Goal: Task Accomplishment & Management: Manage account settings

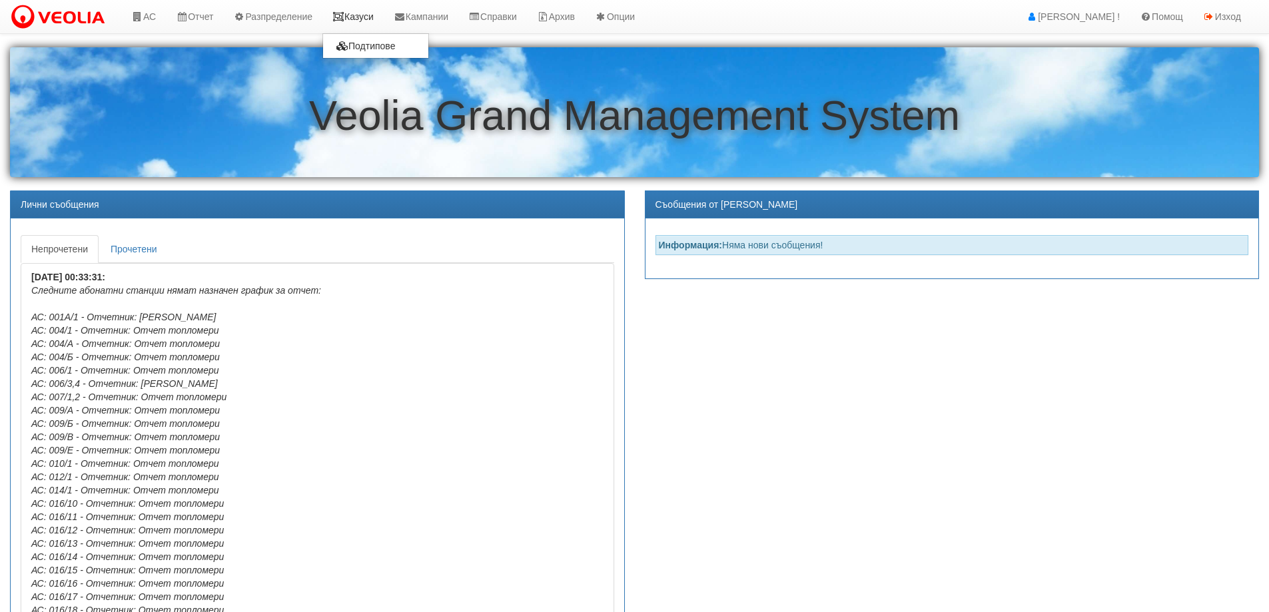
click at [358, 16] on link "Казуси" at bounding box center [352, 16] width 61 height 33
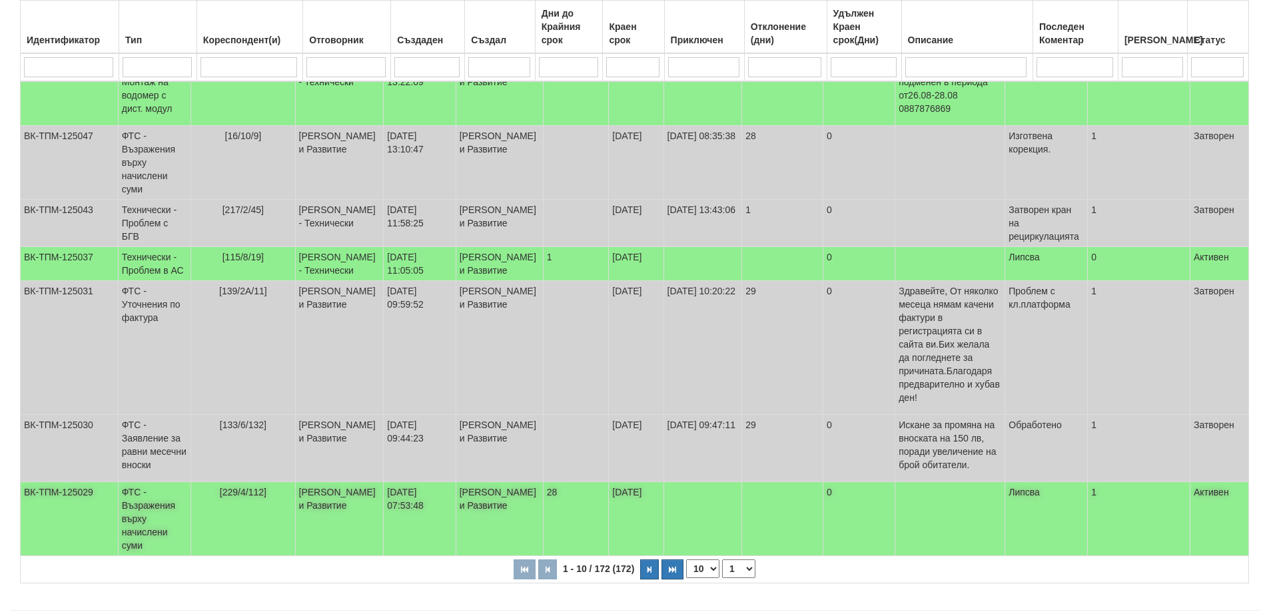
scroll to position [403, 0]
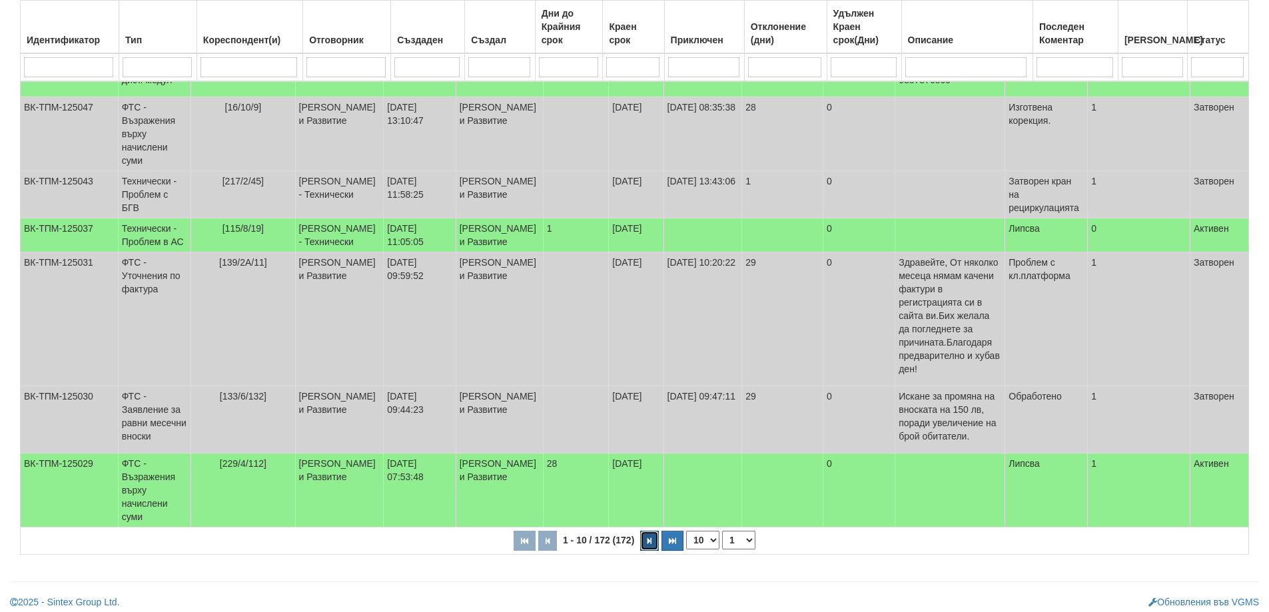
click at [651, 537] on icon "button" at bounding box center [649, 540] width 4 height 7
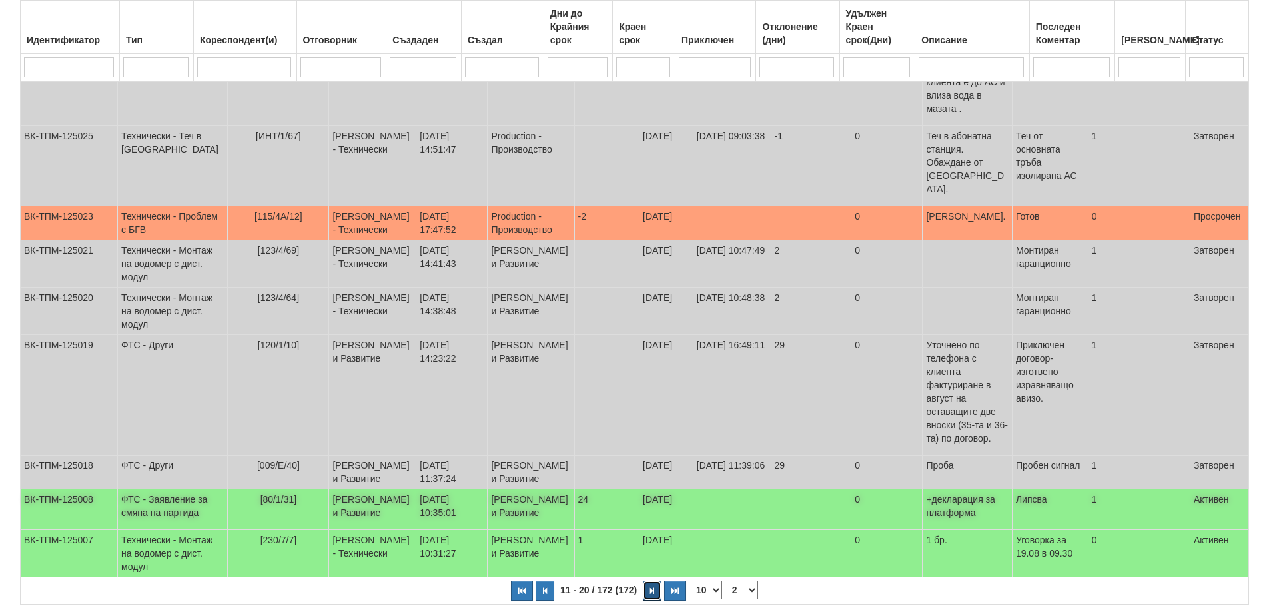
scroll to position [296, 0]
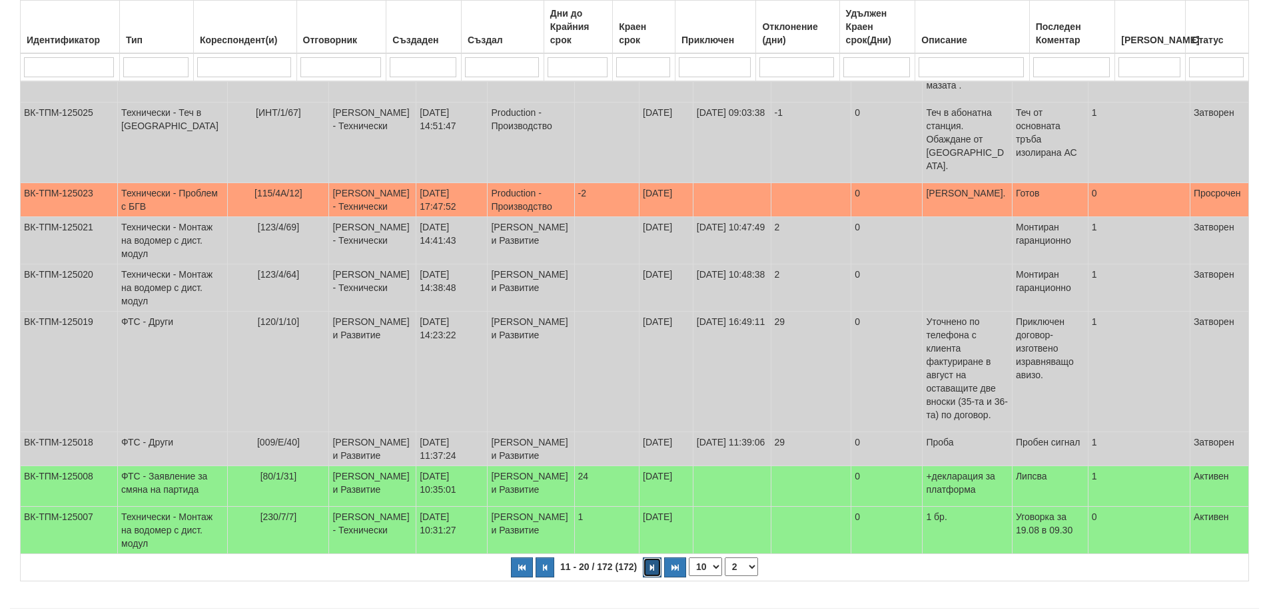
click at [652, 564] on icon "button" at bounding box center [652, 567] width 4 height 7
select select "3"
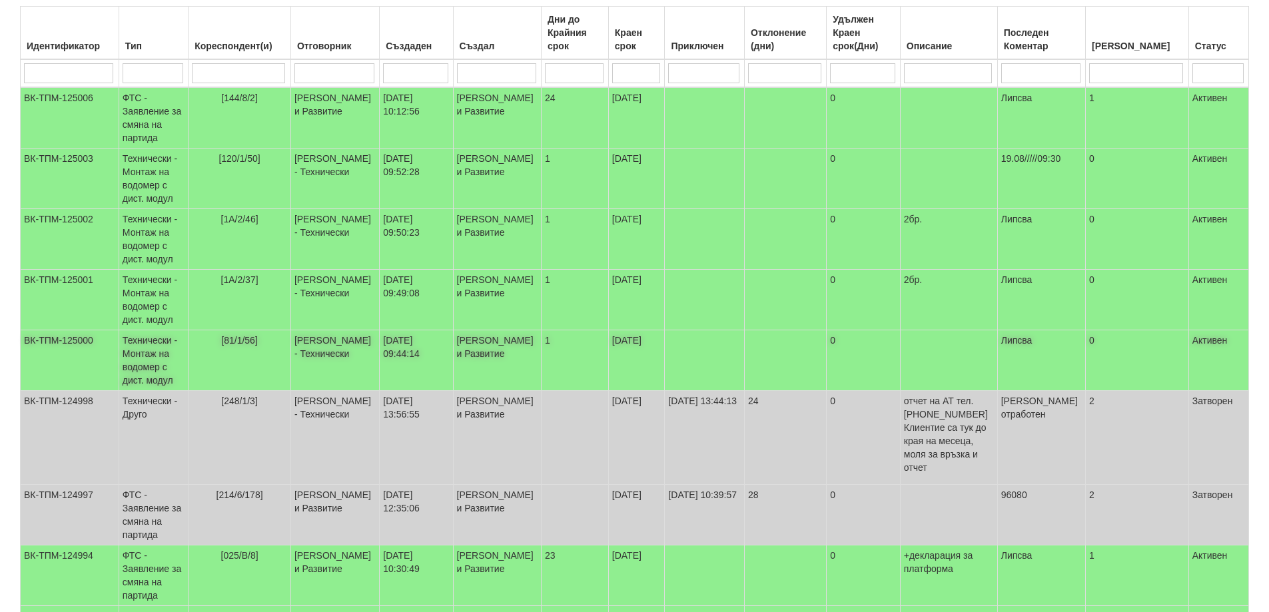
scroll to position [163, 0]
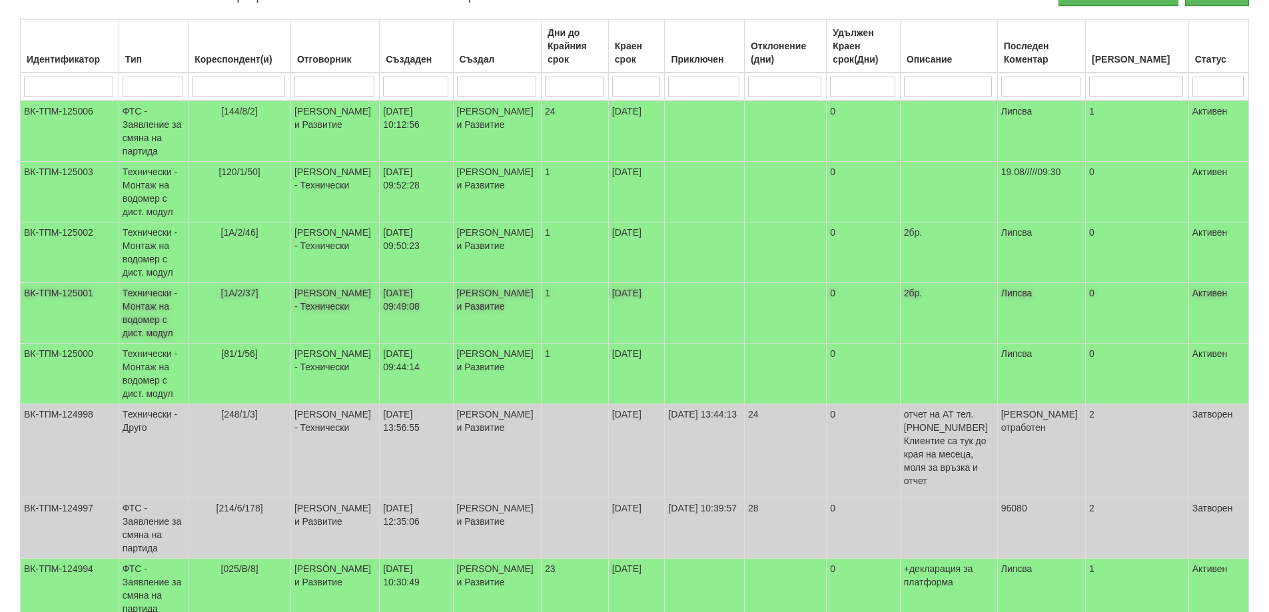
click at [246, 292] on span "[1А/2/37]" at bounding box center [239, 293] width 37 height 11
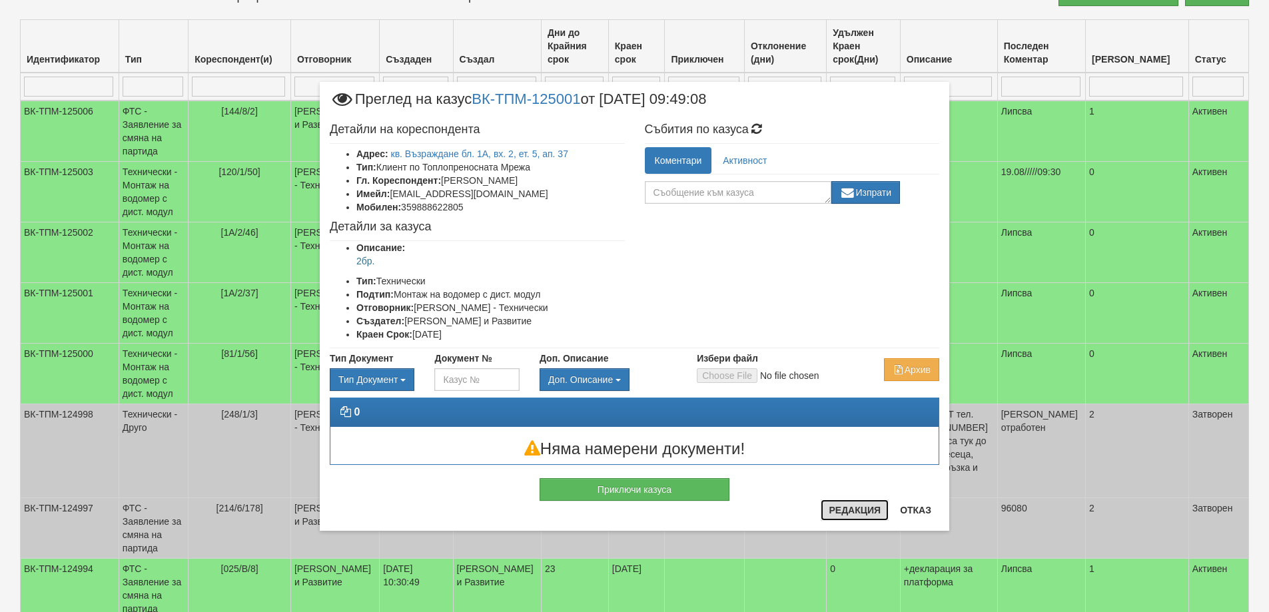
click at [852, 510] on button "Редакция" at bounding box center [855, 510] width 68 height 21
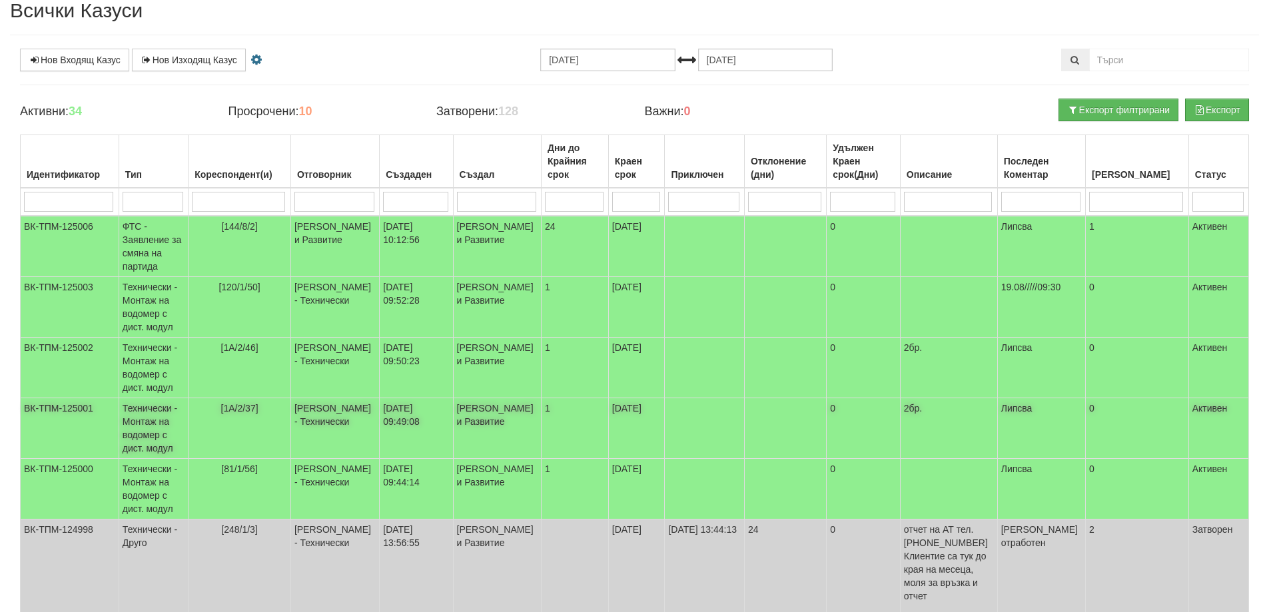
scroll to position [0, 0]
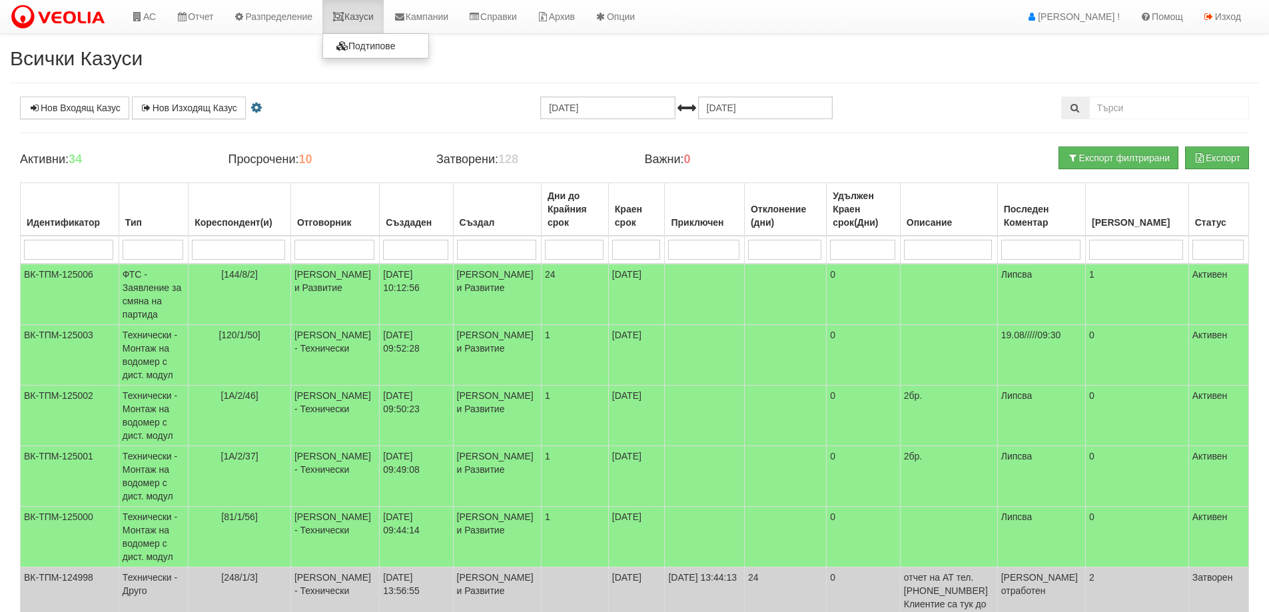
click at [382, 17] on link "Казуси" at bounding box center [352, 16] width 61 height 33
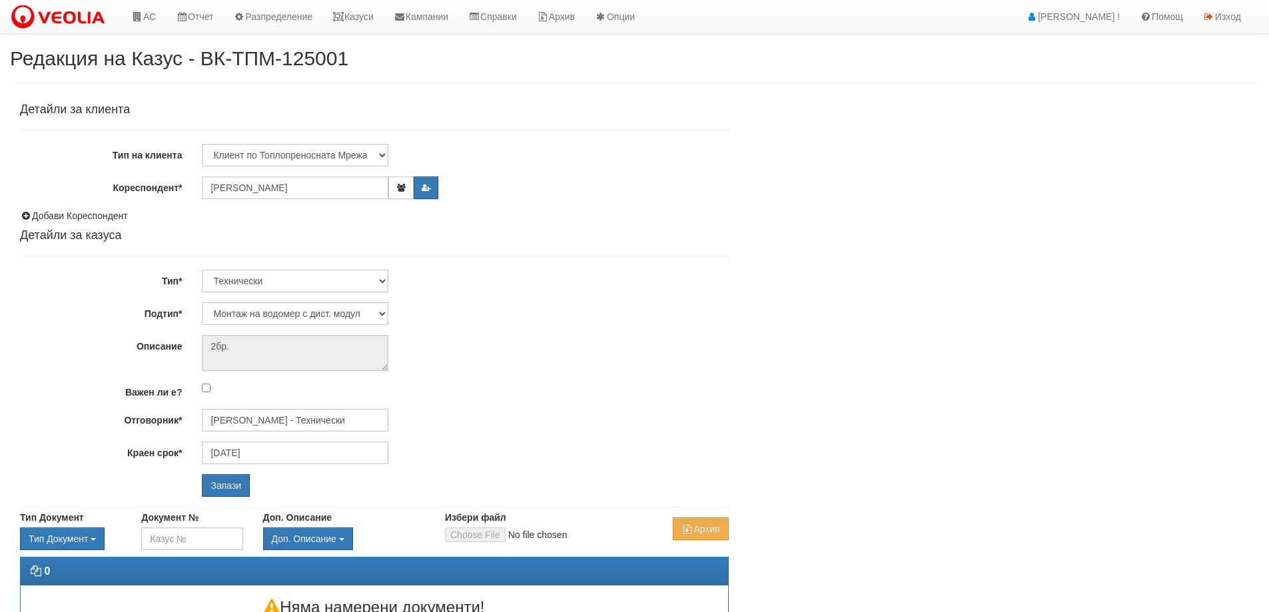
select select "Монтаж на водомер с дист. модул"
click at [268, 422] on input "Диян Стоянов - Технически" at bounding box center [295, 420] width 186 height 23
type input "P"
type input "З"
click at [265, 462] on div "Петър Добрев - Технически" at bounding box center [582, 456] width 759 height 17
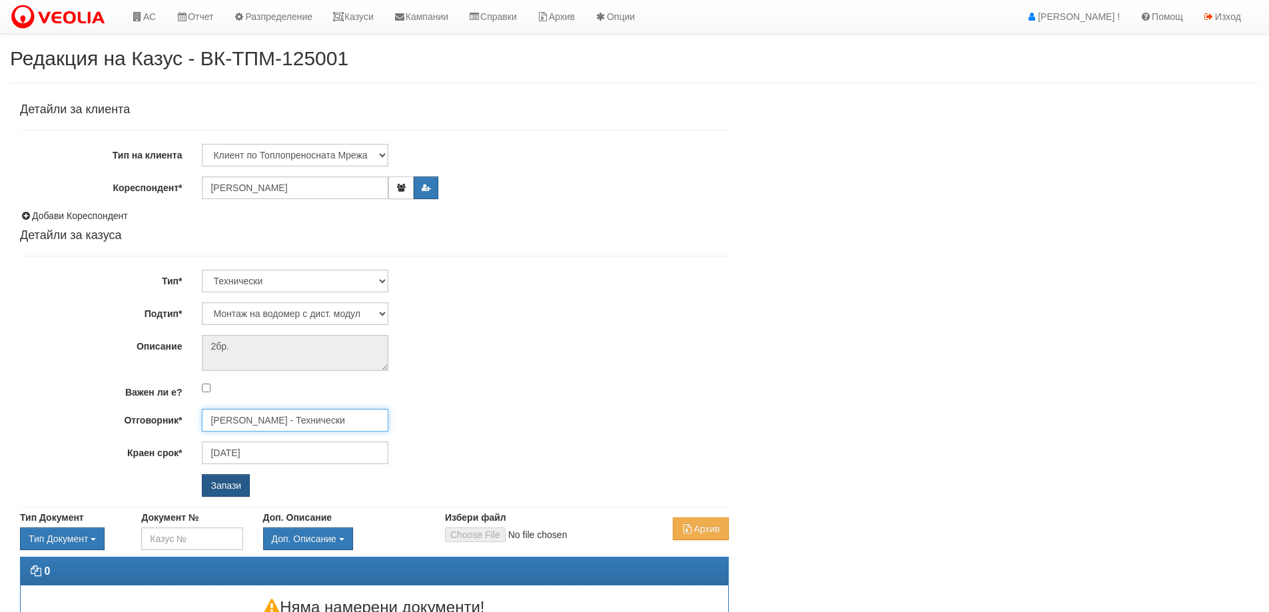
type input "Петър Добрев - Технически"
click at [221, 491] on input "Запази" at bounding box center [226, 485] width 48 height 23
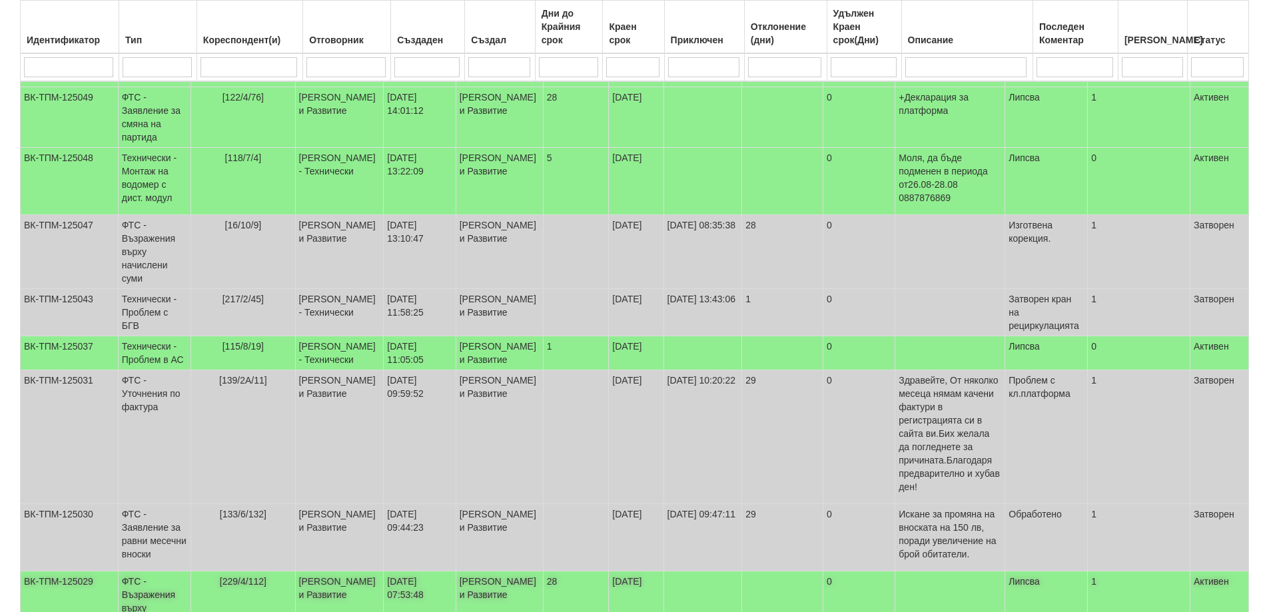
scroll to position [400, 0]
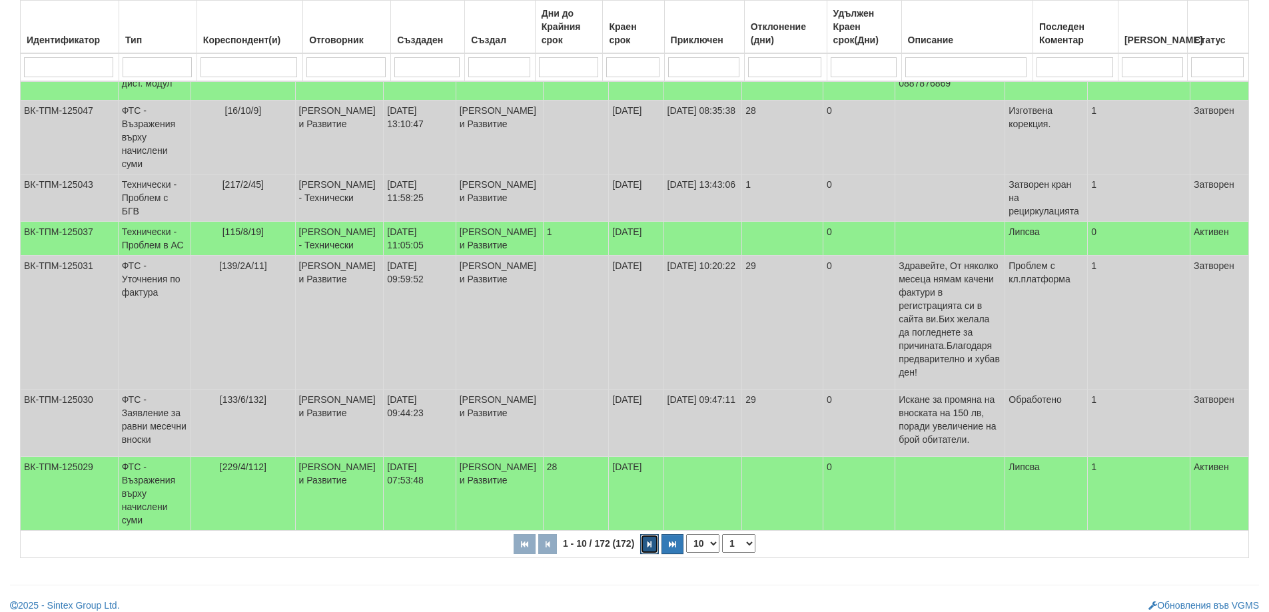
click at [647, 537] on button "button" at bounding box center [649, 544] width 19 height 20
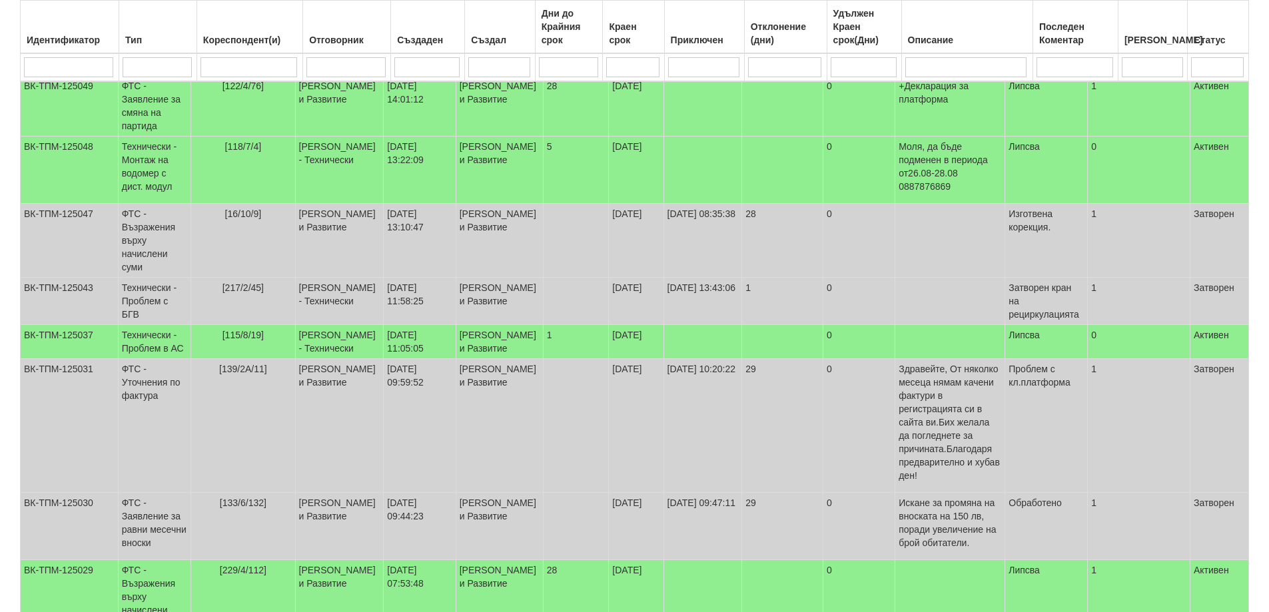
select select "2"
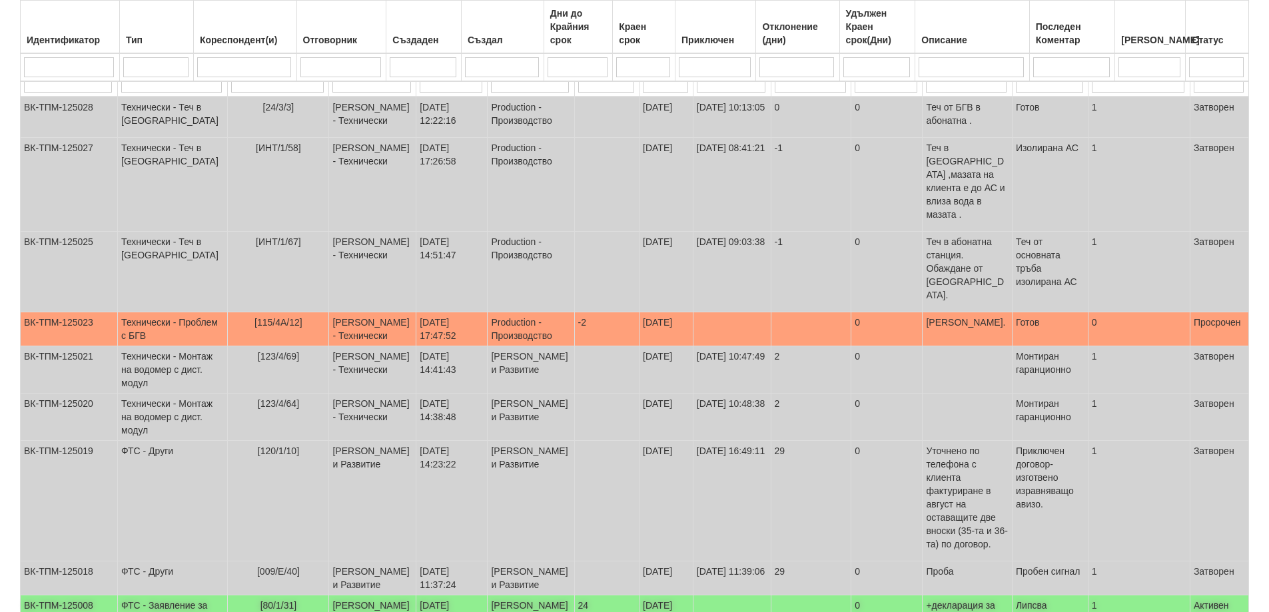
scroll to position [163, 0]
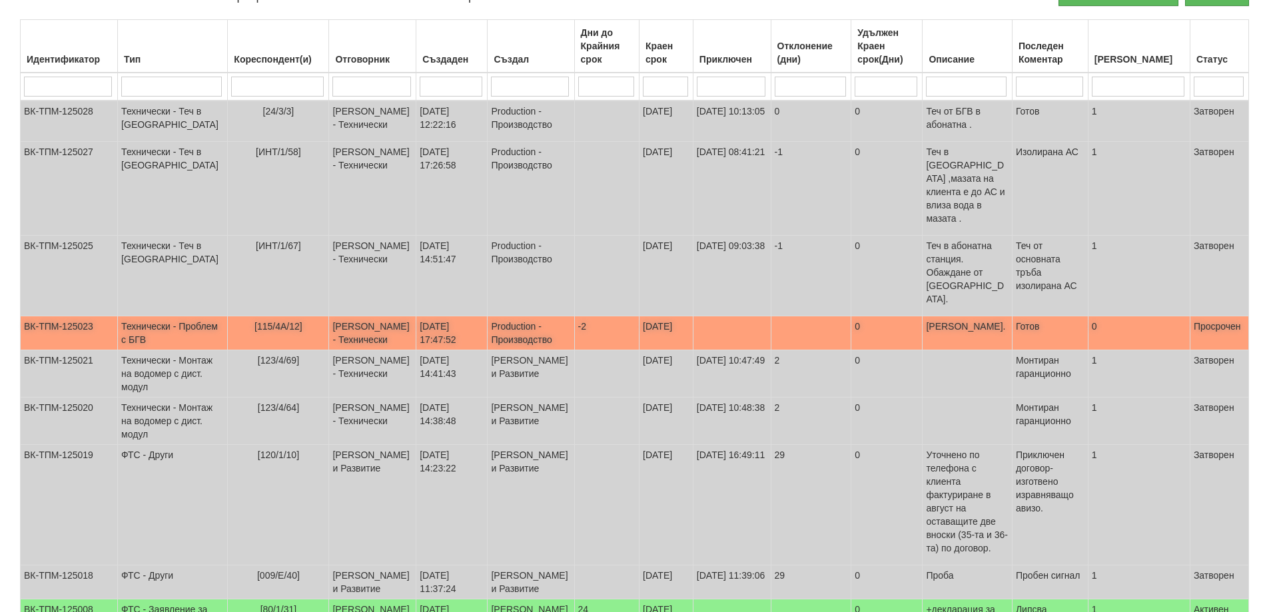
click at [254, 321] on span "[115/4А/12]" at bounding box center [278, 326] width 48 height 11
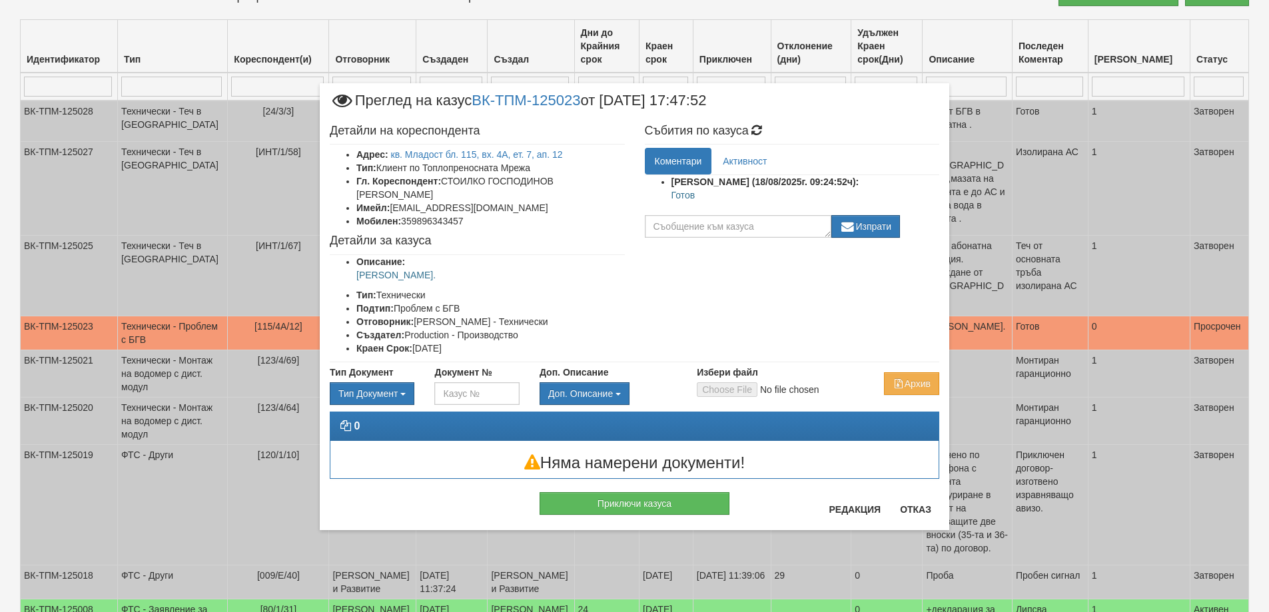
click at [681, 191] on p "Готов" at bounding box center [805, 194] width 268 height 13
copy p "Готов"
click at [643, 496] on button "Приключи казуса" at bounding box center [634, 503] width 190 height 23
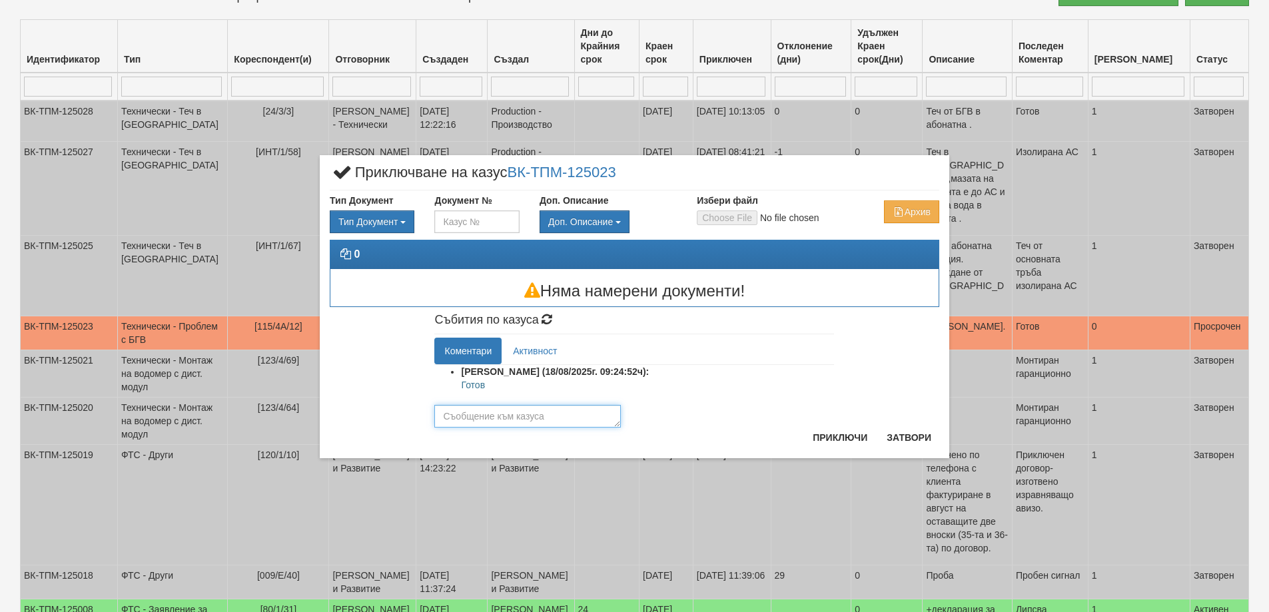
click at [498, 412] on textarea at bounding box center [527, 416] width 186 height 23
paste textarea "Готов"
type textarea "Готов"
click at [849, 438] on button "Приключи" at bounding box center [840, 437] width 71 height 21
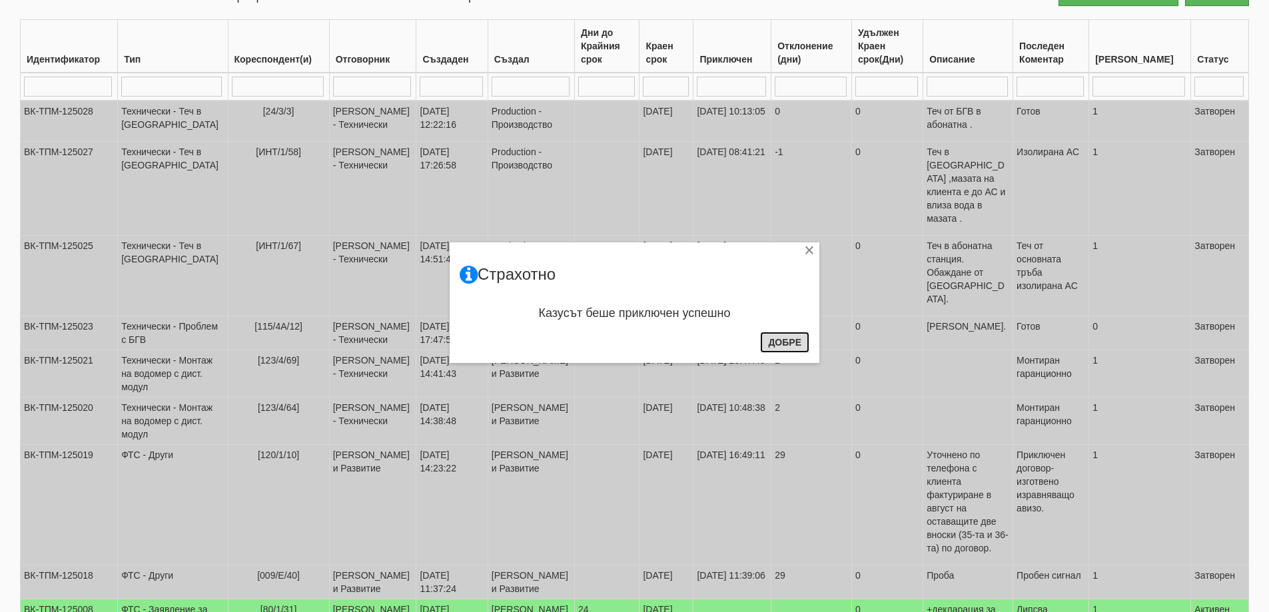
click at [775, 342] on button "Добре" at bounding box center [784, 342] width 49 height 21
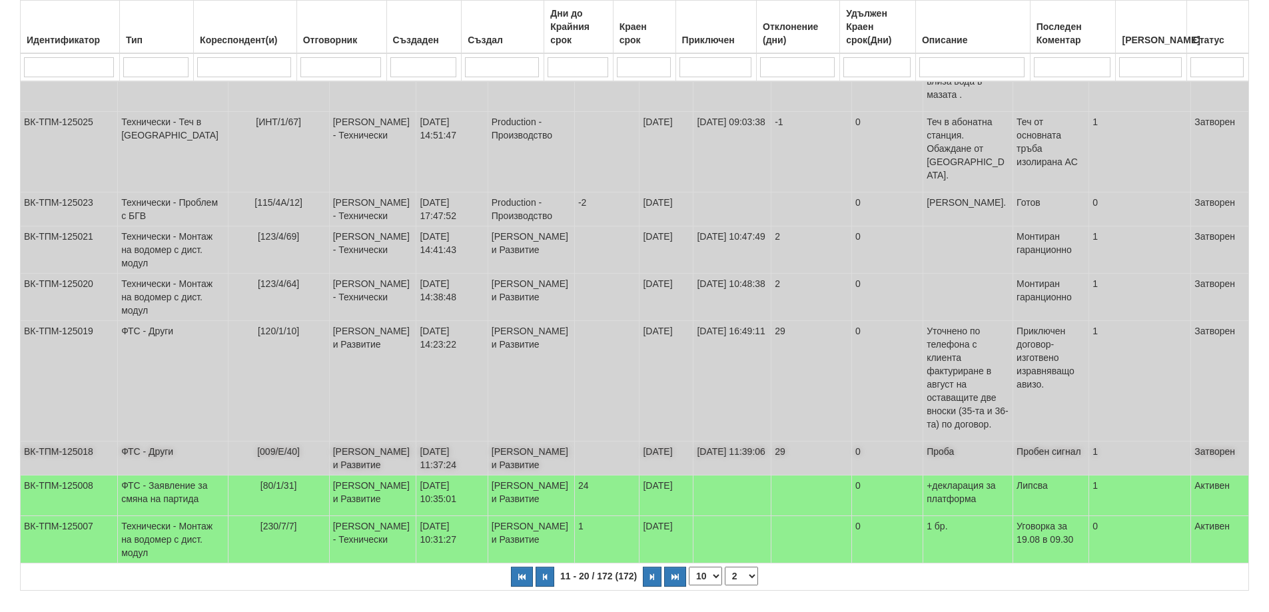
scroll to position [296, 0]
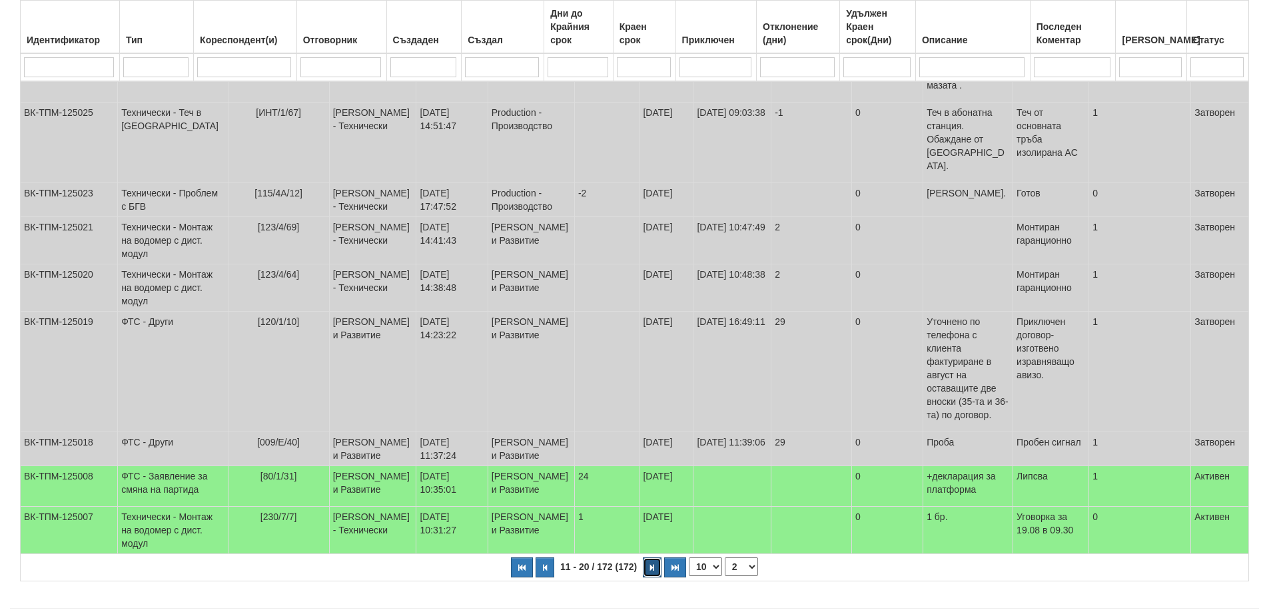
click at [651, 564] on icon "button" at bounding box center [652, 567] width 4 height 7
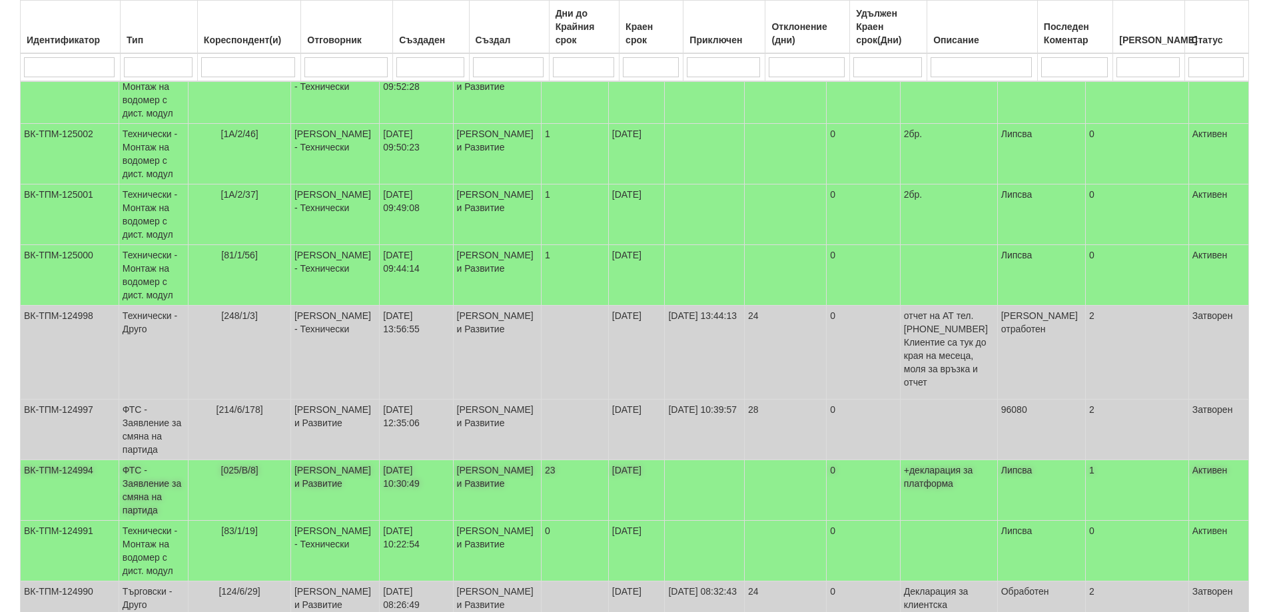
scroll to position [370, 0]
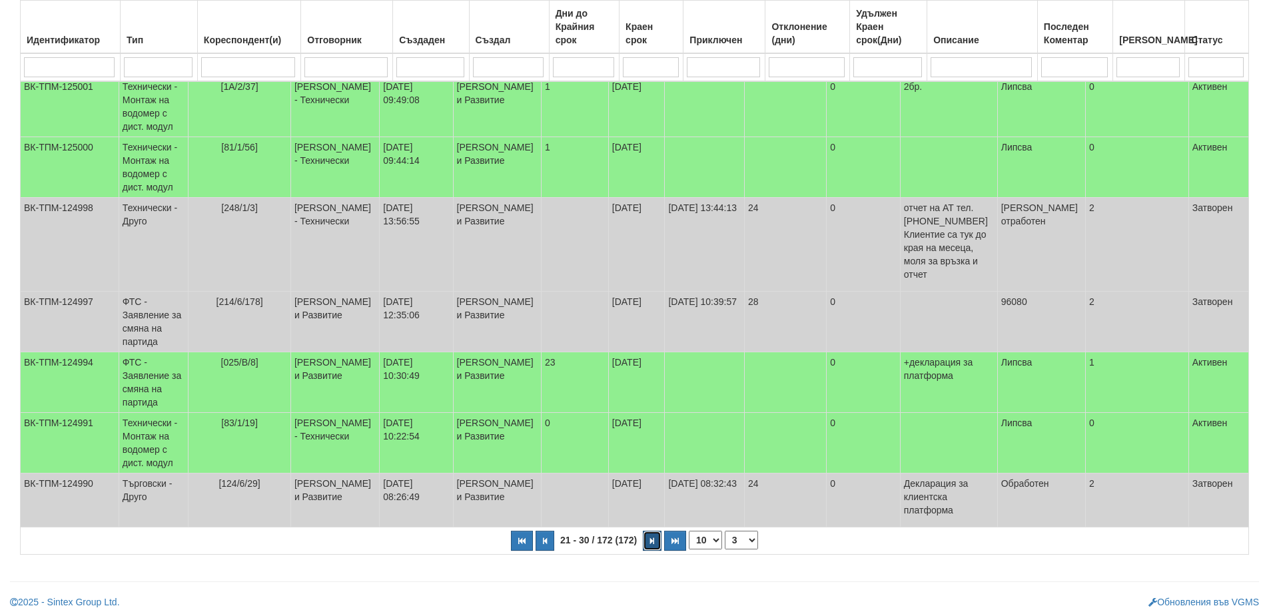
click at [651, 537] on icon "button" at bounding box center [652, 540] width 4 height 7
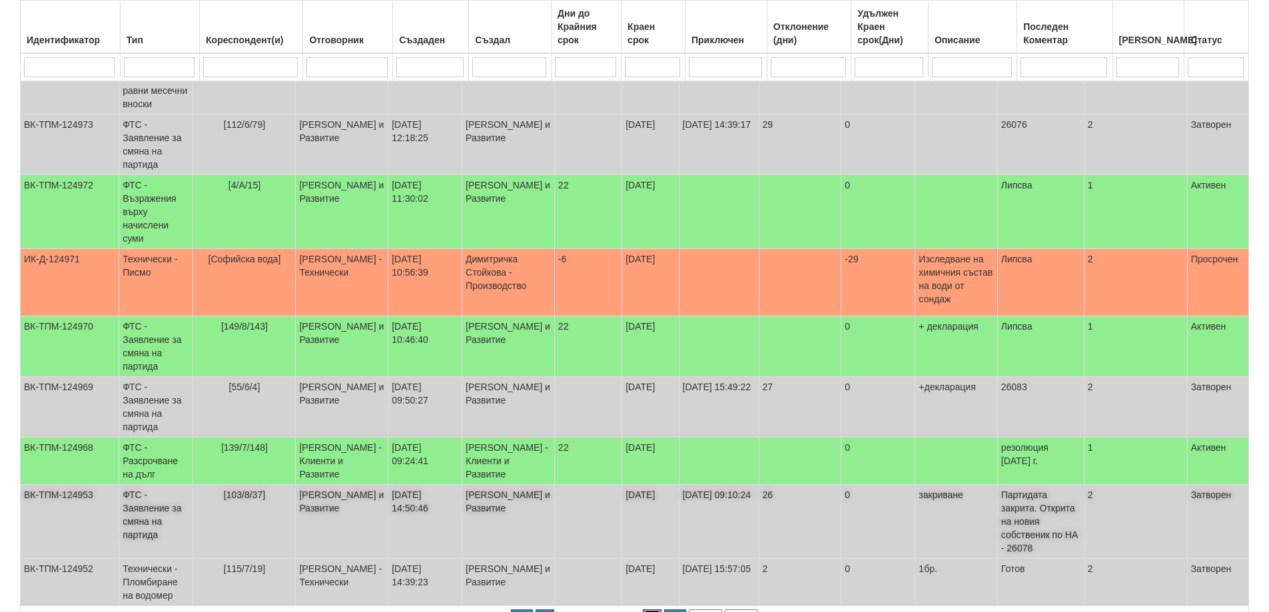
scroll to position [330, 0]
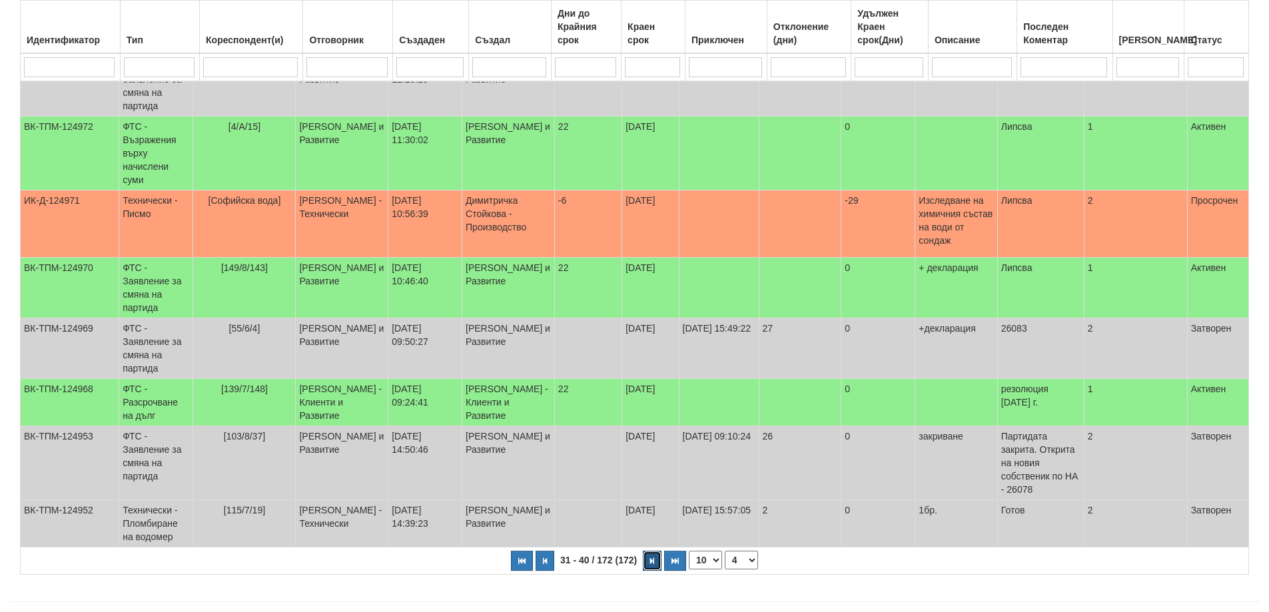
click at [646, 551] on button "button" at bounding box center [652, 561] width 19 height 20
select select "5"
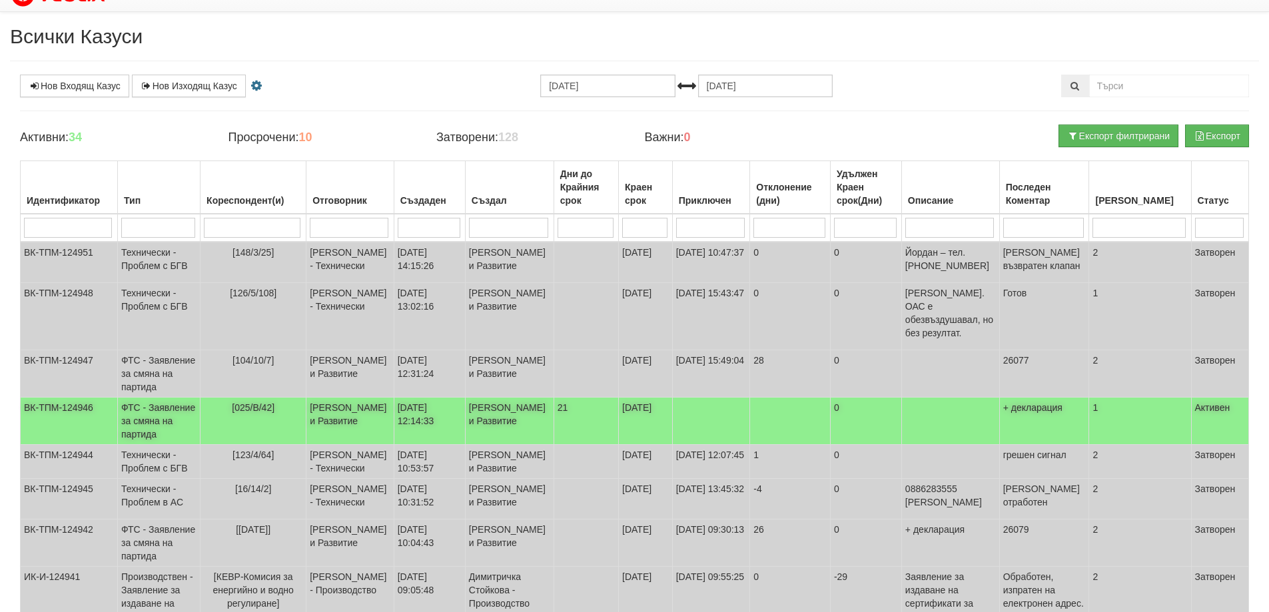
scroll to position [0, 0]
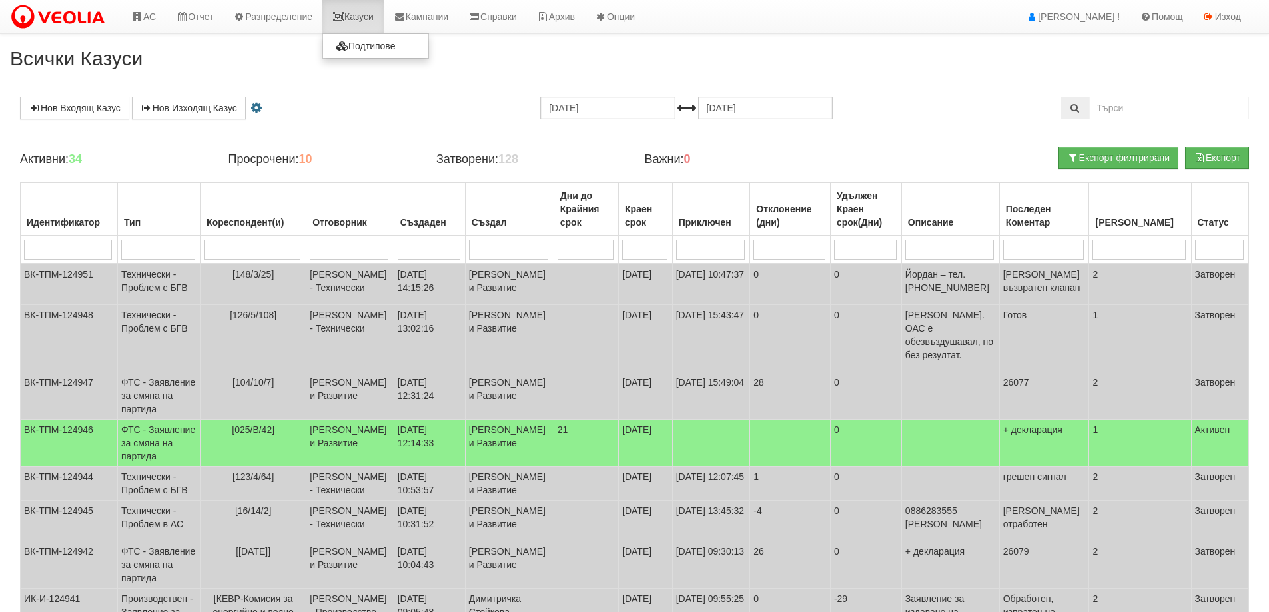
click at [366, 10] on link "Казуси" at bounding box center [352, 16] width 61 height 33
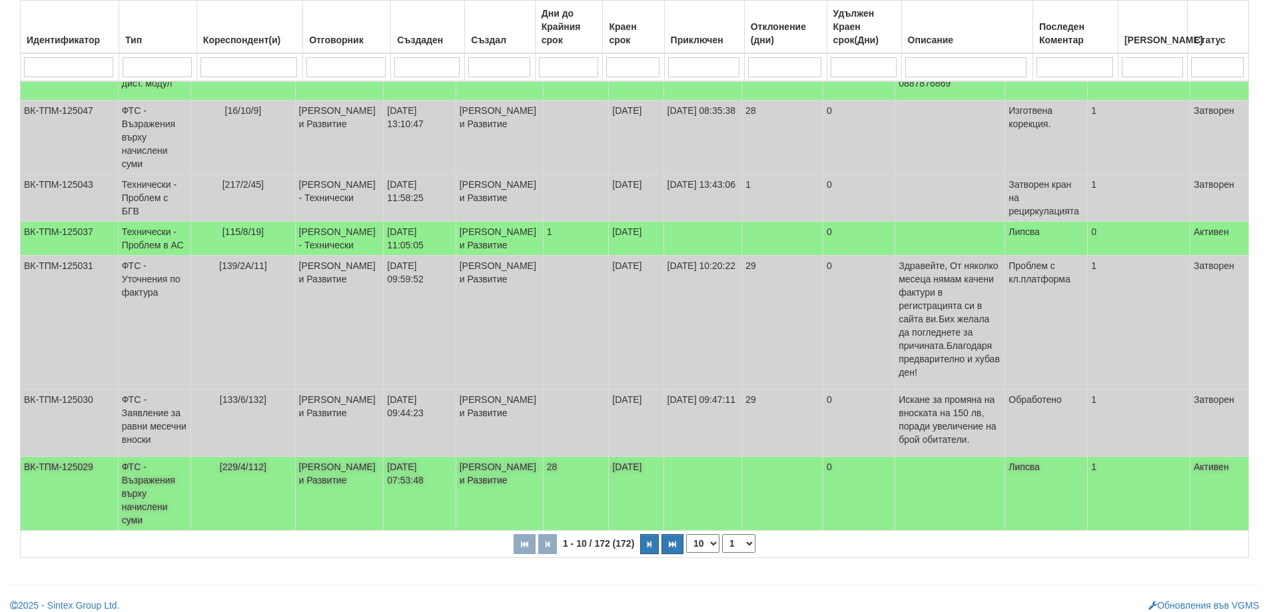
scroll to position [403, 0]
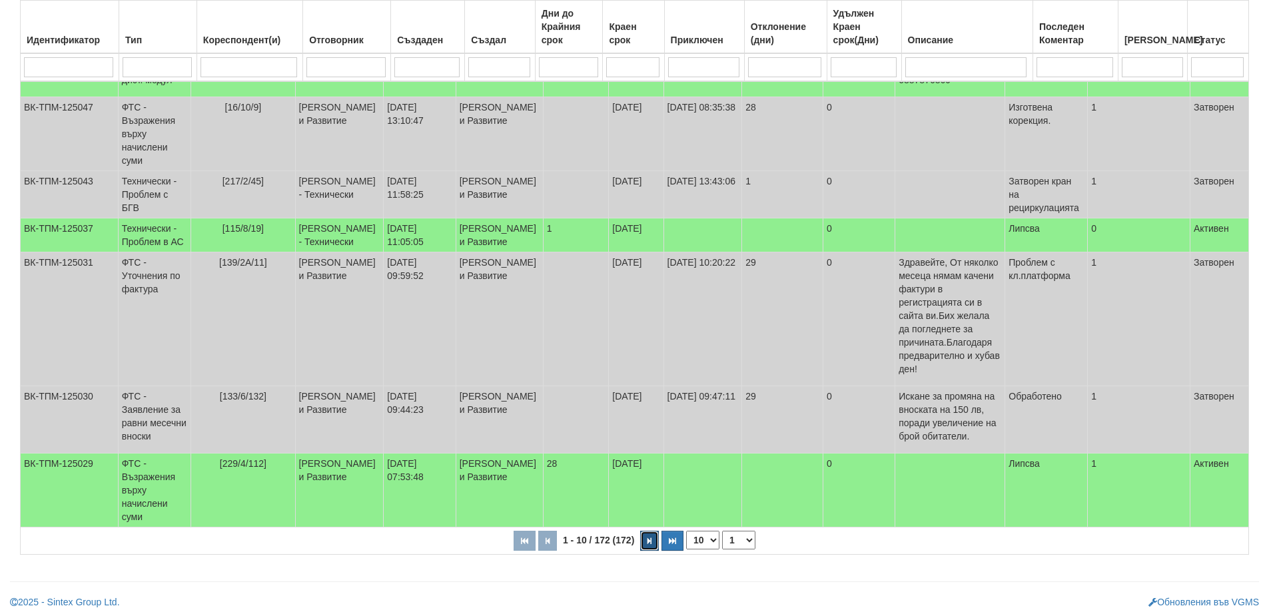
click at [645, 532] on button "button" at bounding box center [649, 541] width 19 height 20
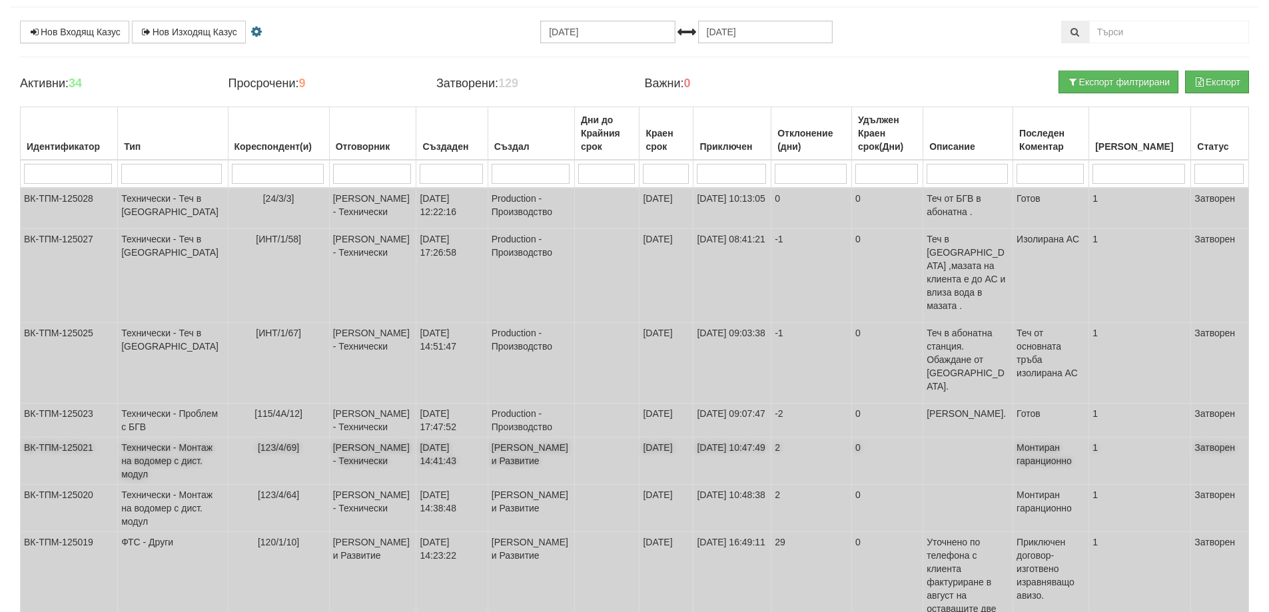
scroll to position [230, 0]
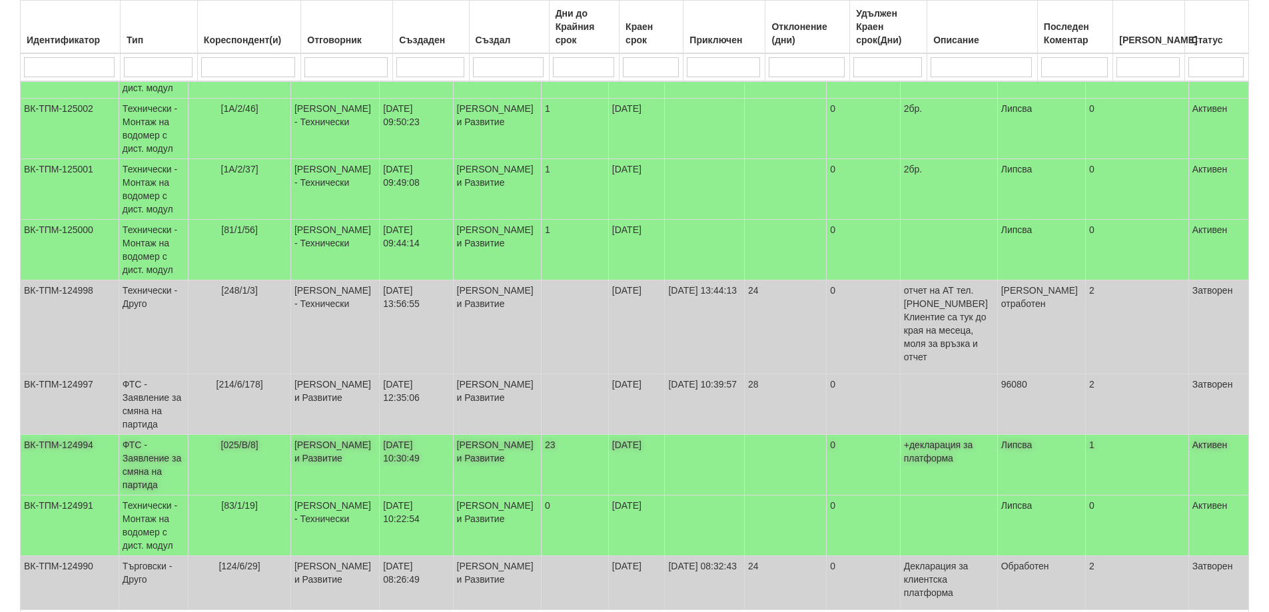
scroll to position [370, 0]
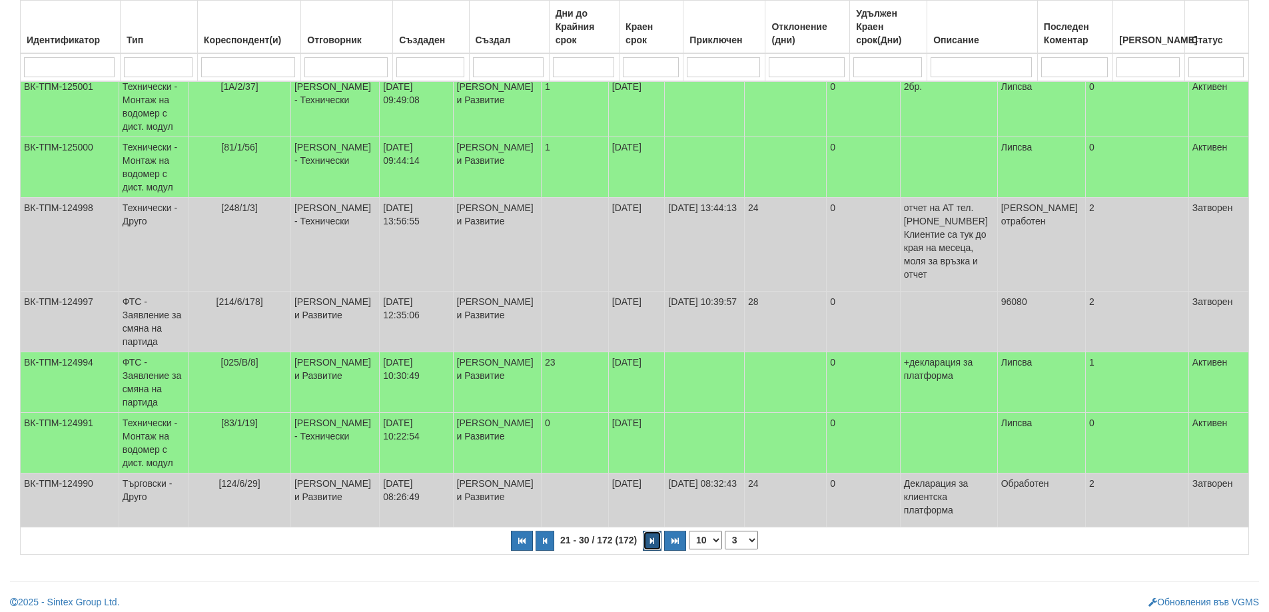
click at [651, 539] on button "button" at bounding box center [652, 541] width 19 height 20
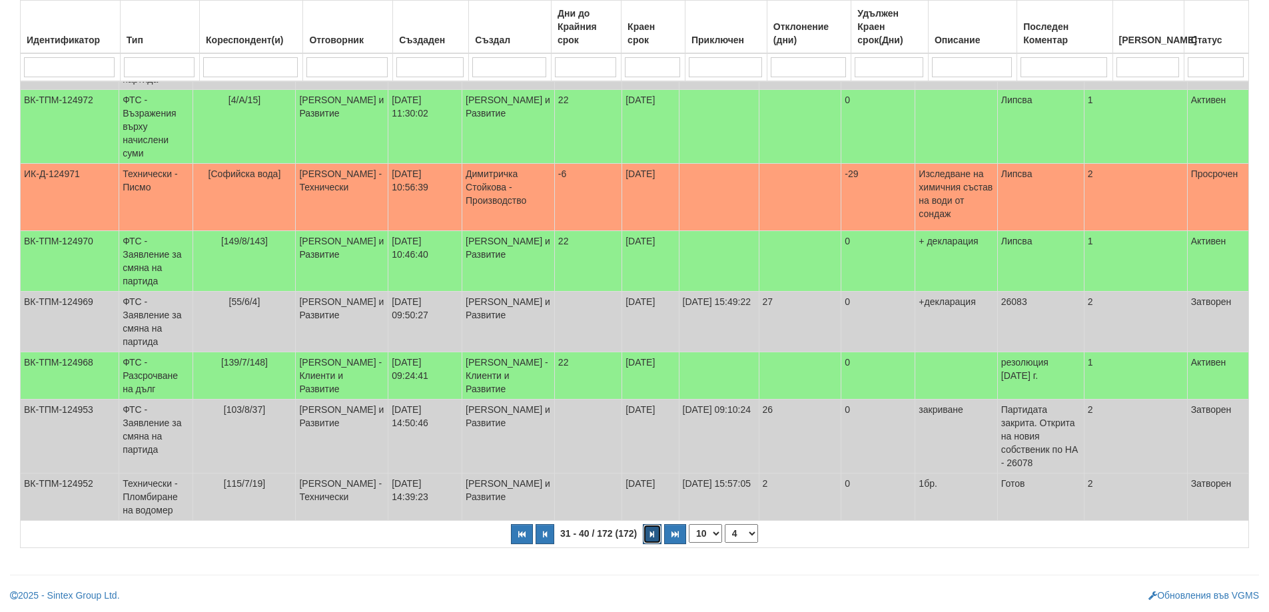
scroll to position [330, 0]
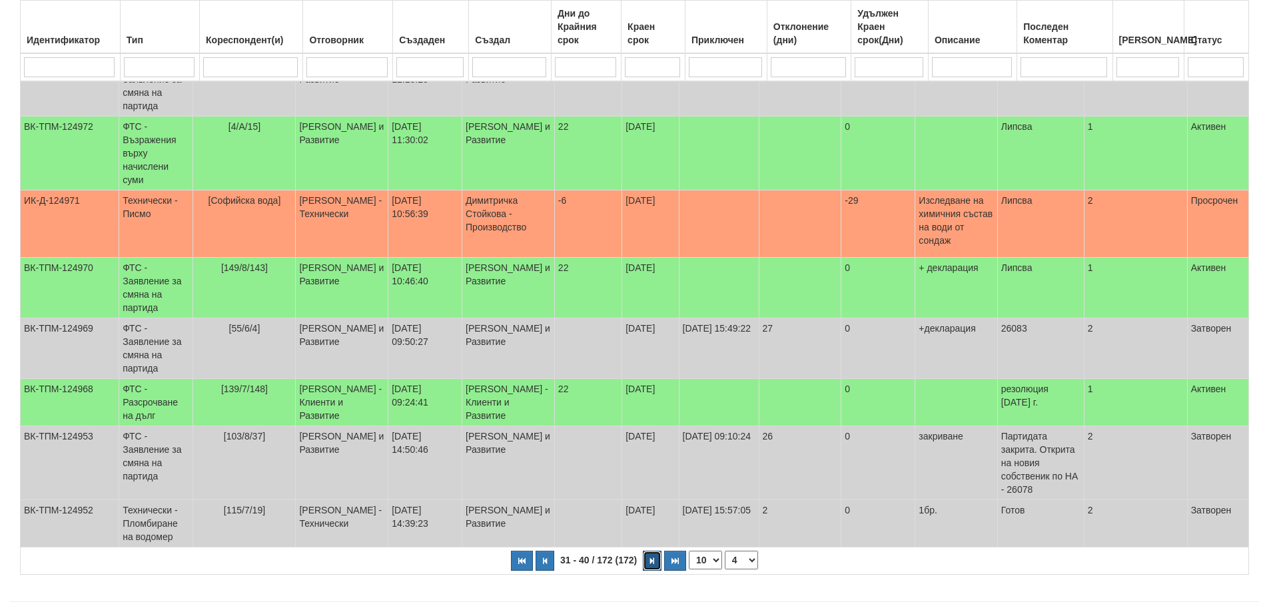
click at [651, 551] on button "button" at bounding box center [652, 561] width 19 height 20
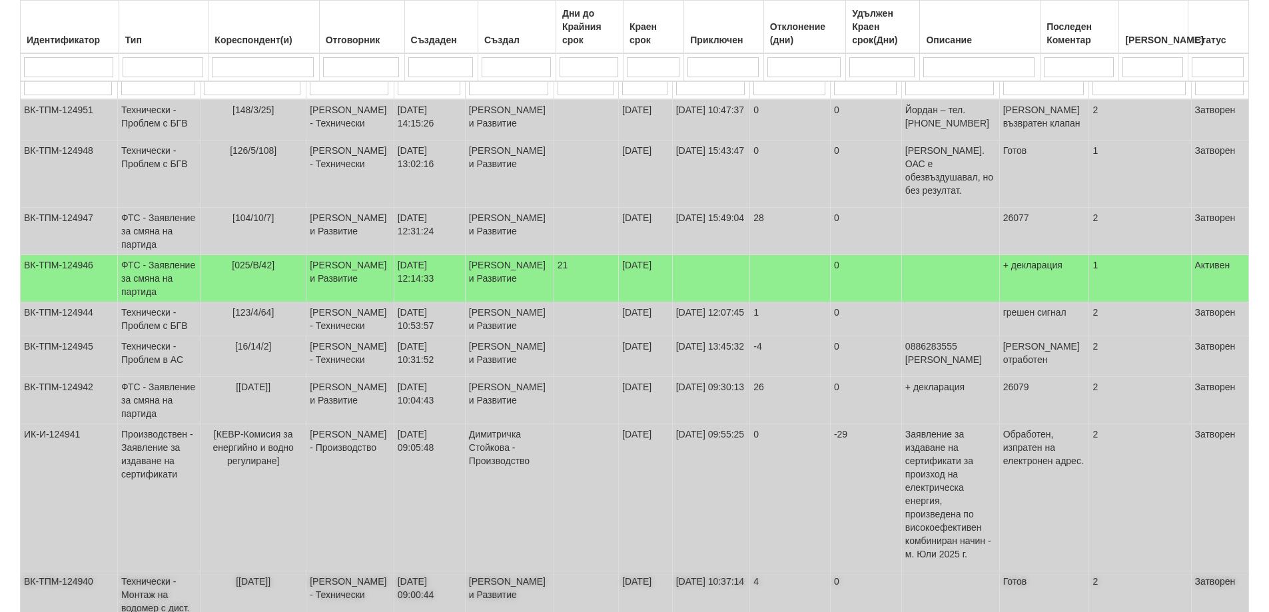
scroll to position [370, 0]
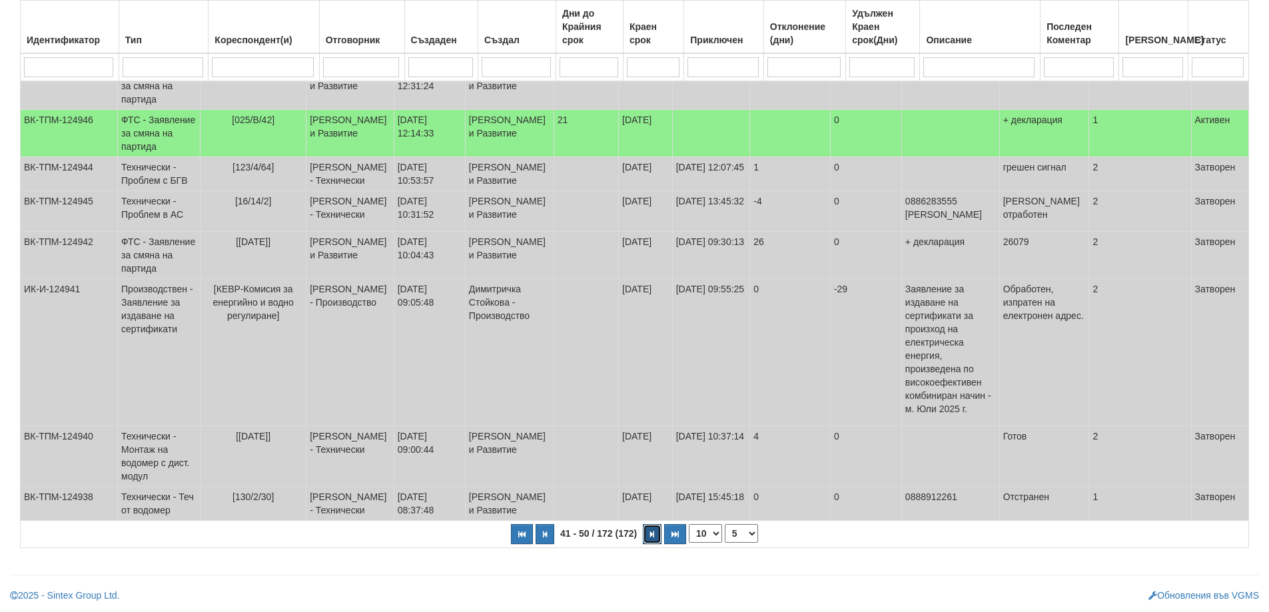
click at [650, 538] on icon "button" at bounding box center [652, 534] width 4 height 7
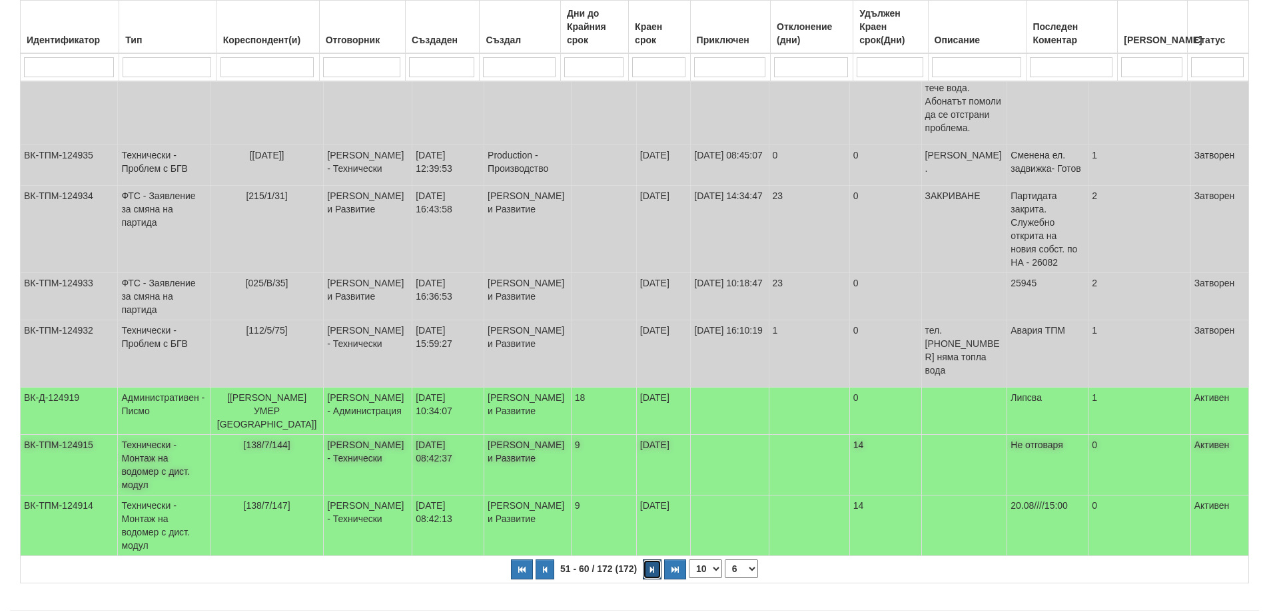
scroll to position [137, 0]
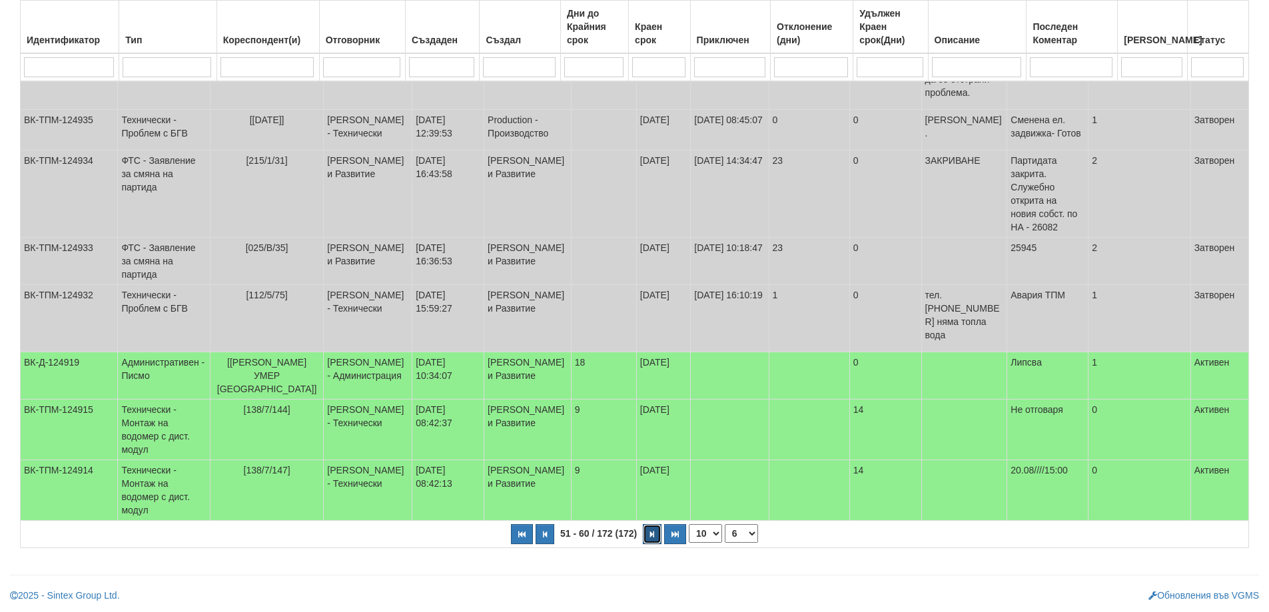
click at [645, 533] on button "button" at bounding box center [652, 534] width 19 height 20
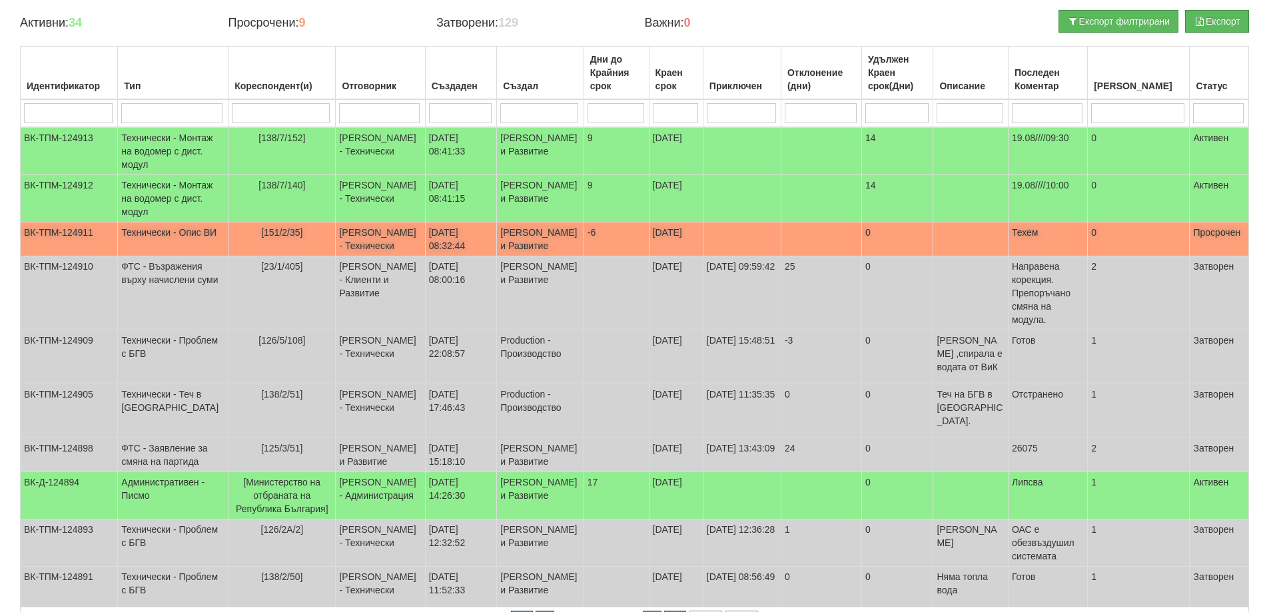
click at [273, 238] on span "[151/2/35]" at bounding box center [281, 232] width 41 height 11
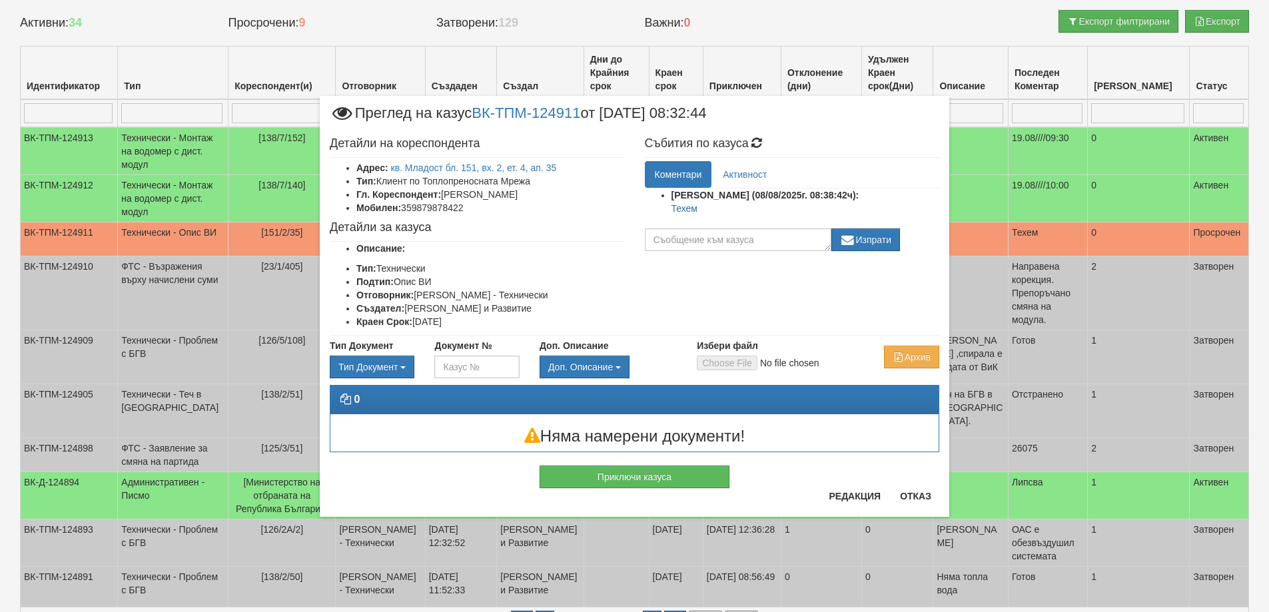
click at [835, 488] on div "Приключи казуса" at bounding box center [634, 470] width 629 height 36
click at [840, 496] on button "Редакция" at bounding box center [855, 496] width 68 height 21
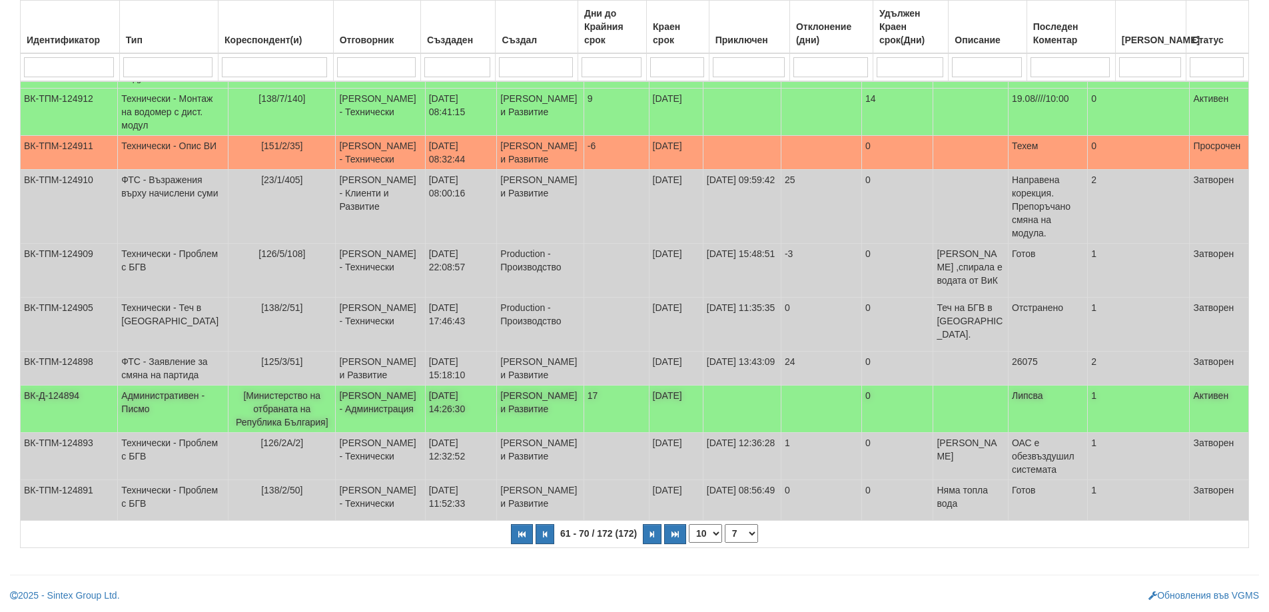
scroll to position [270, 0]
click at [650, 534] on icon "button" at bounding box center [652, 534] width 4 height 7
select select "8"
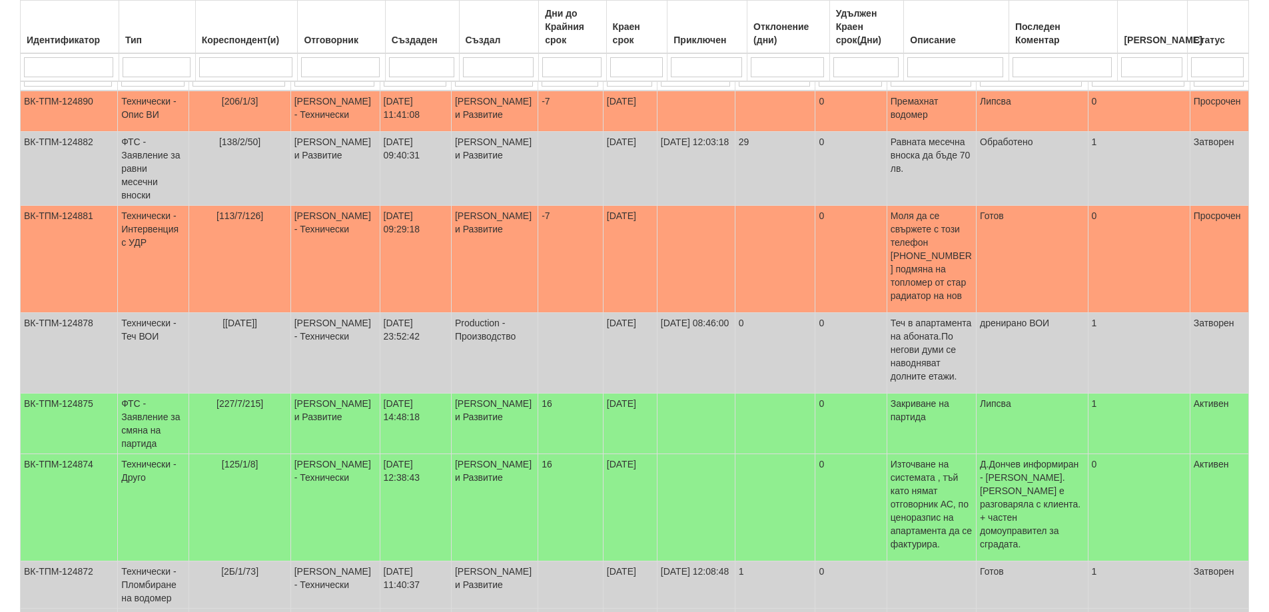
scroll to position [157, 0]
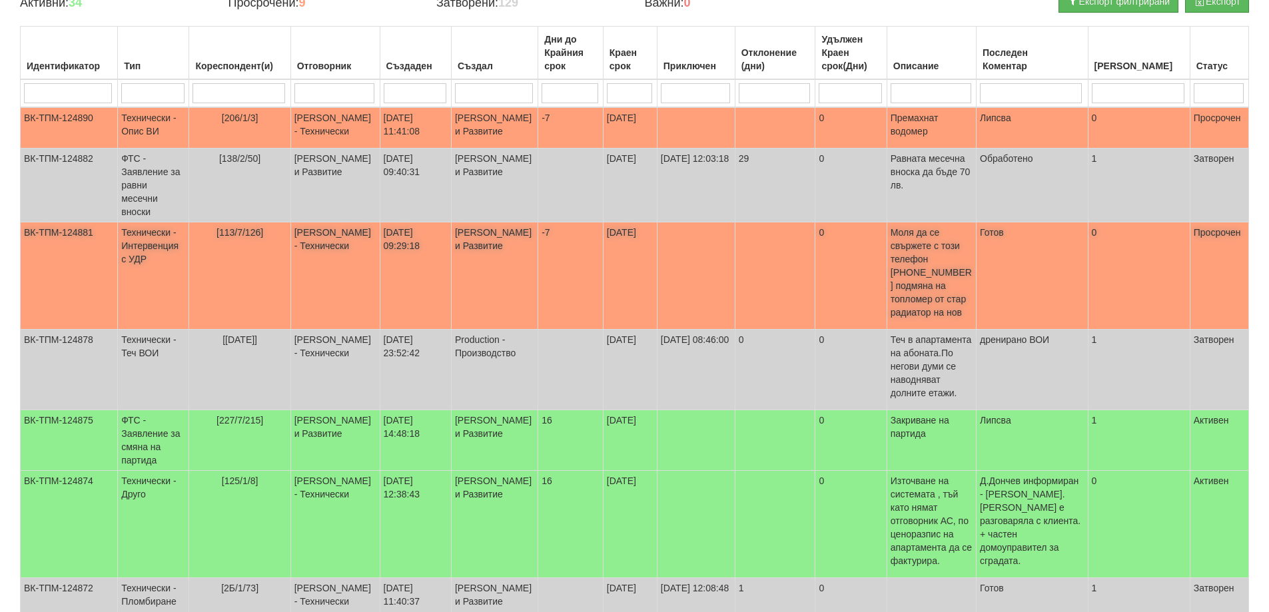
click at [236, 238] on span "[113/7/126]" at bounding box center [239, 232] width 47 height 11
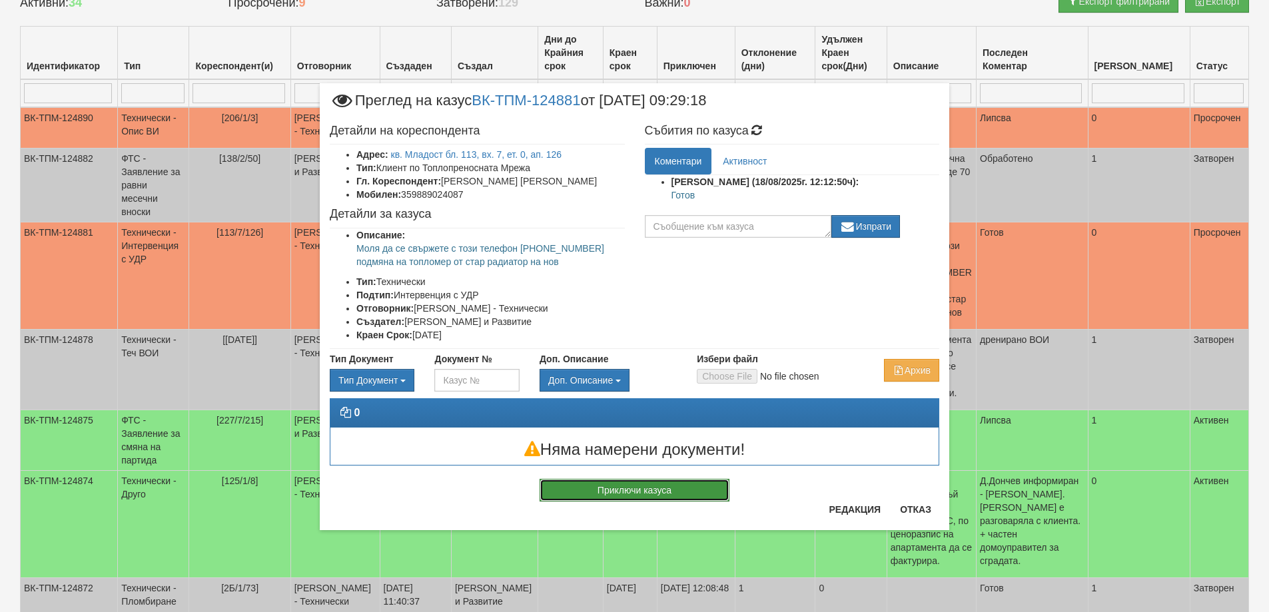
click at [701, 493] on button "Приключи казуса" at bounding box center [634, 490] width 190 height 23
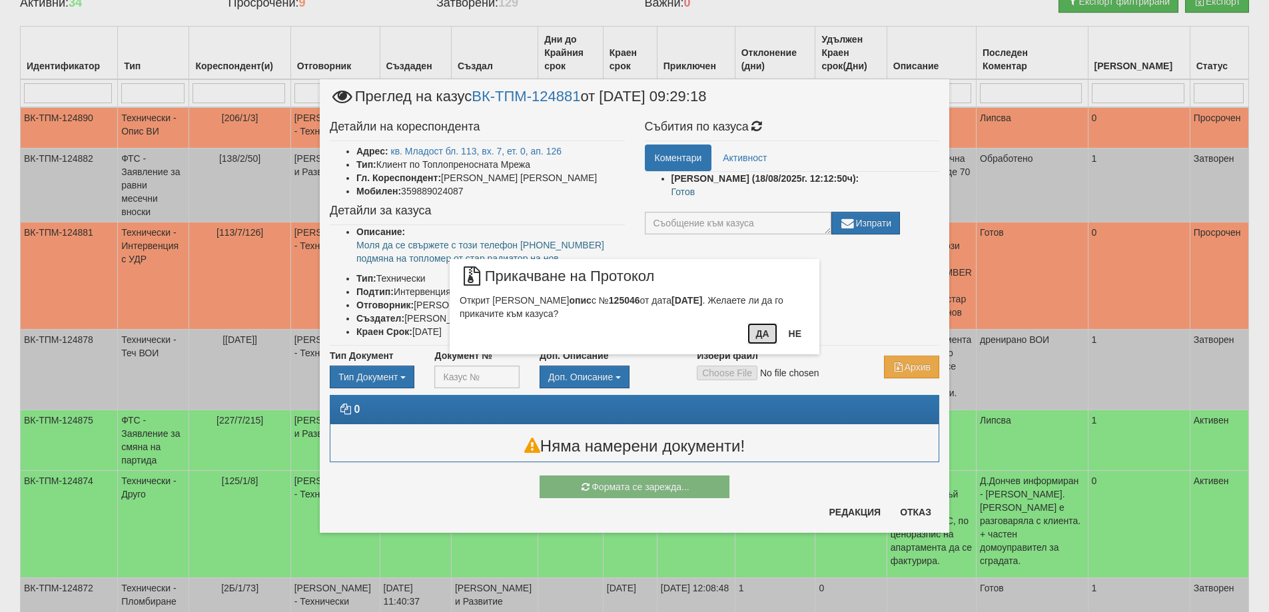
click at [759, 332] on button "Да" at bounding box center [761, 333] width 29 height 21
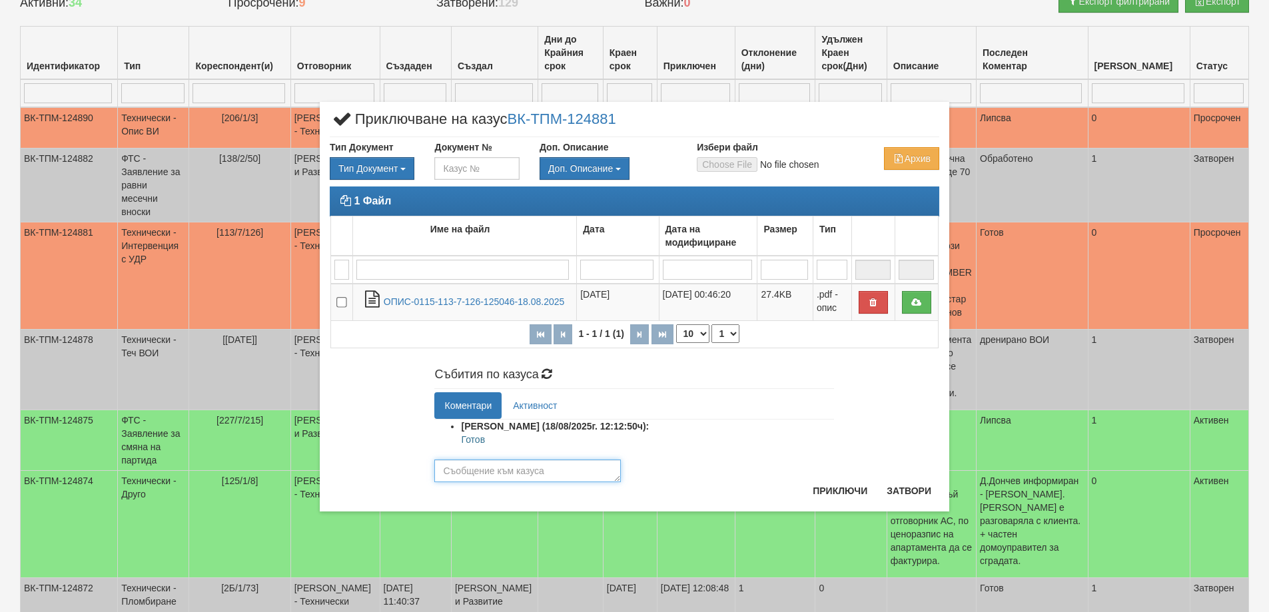
click at [543, 474] on textarea at bounding box center [527, 471] width 186 height 23
type textarea "П"
type textarea "Преместен топломер"
click at [825, 486] on button "Приключи" at bounding box center [840, 490] width 71 height 21
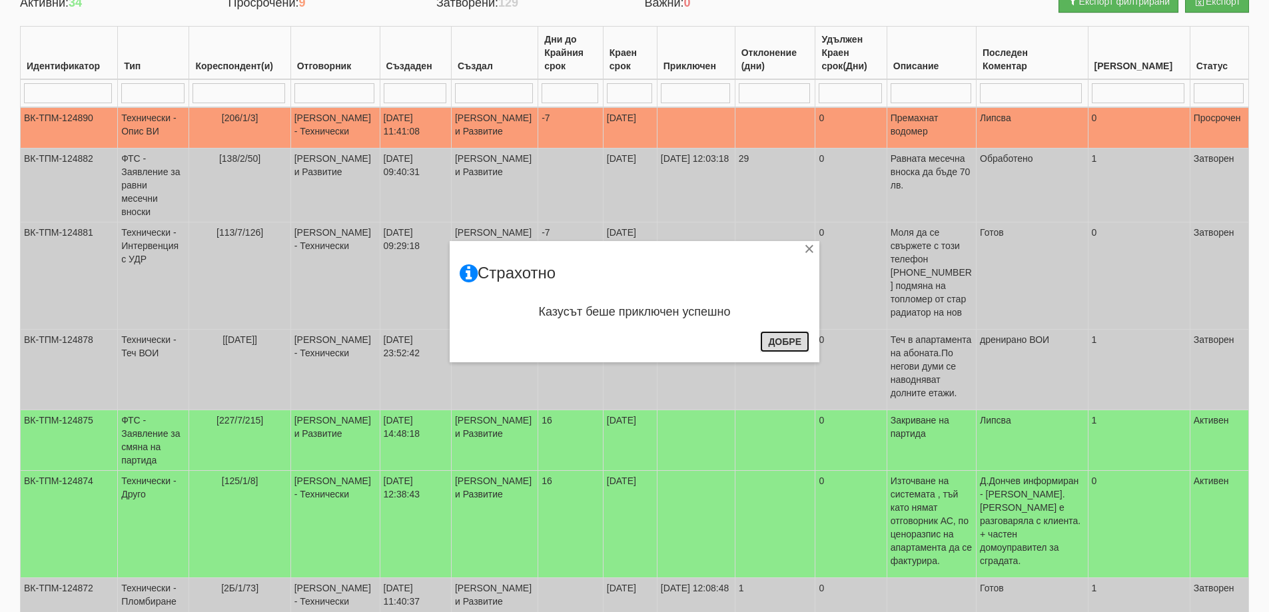
click at [795, 340] on button "Добре" at bounding box center [784, 341] width 49 height 21
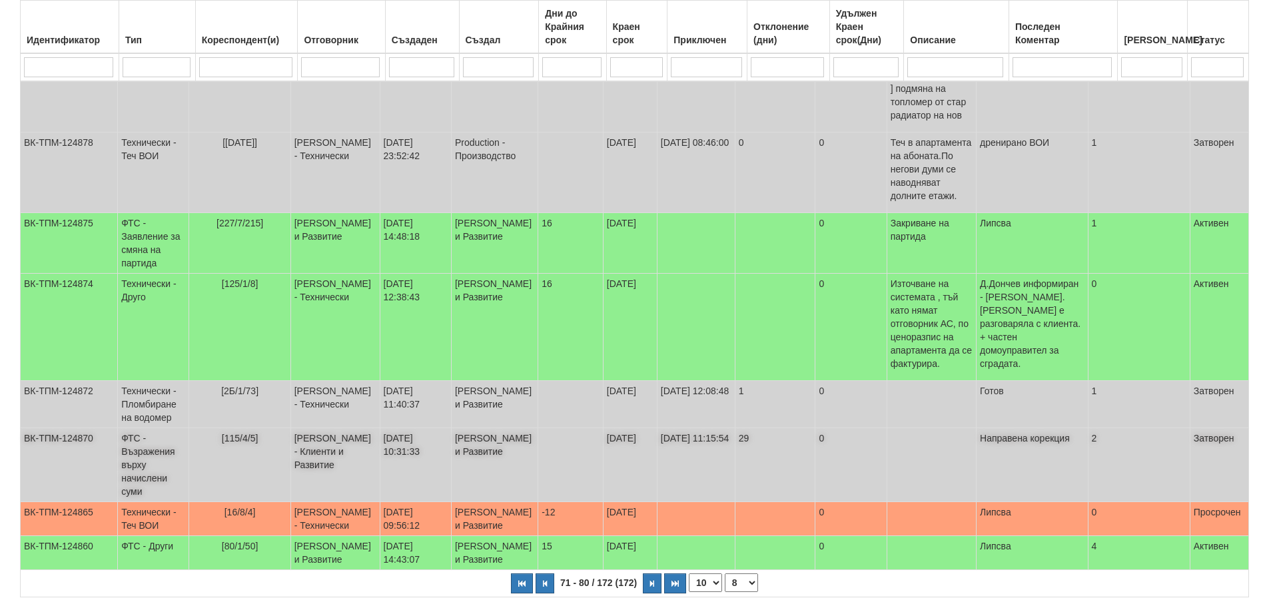
scroll to position [356, 0]
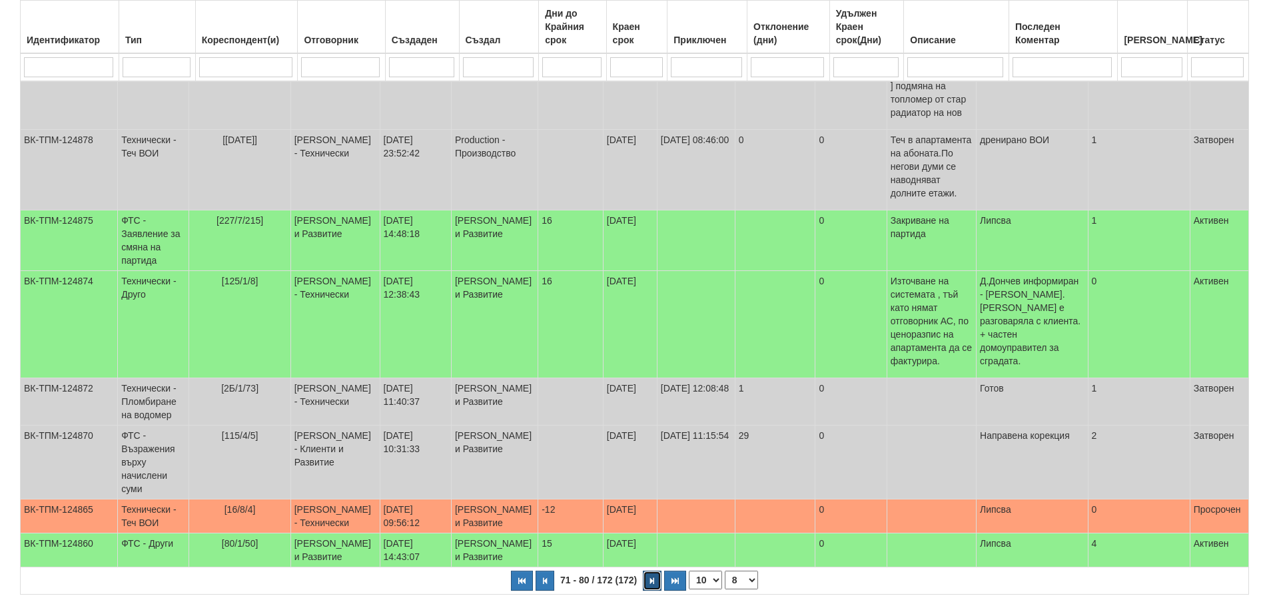
click at [654, 585] on icon "button" at bounding box center [652, 580] width 4 height 7
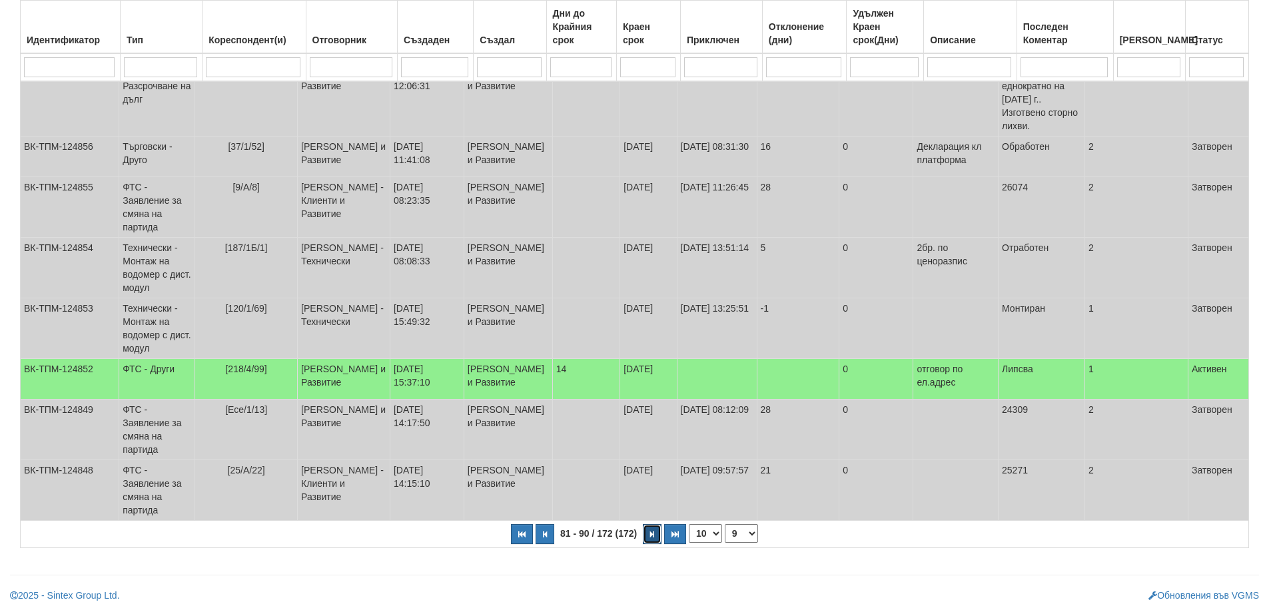
click at [649, 544] on button "button" at bounding box center [652, 534] width 19 height 20
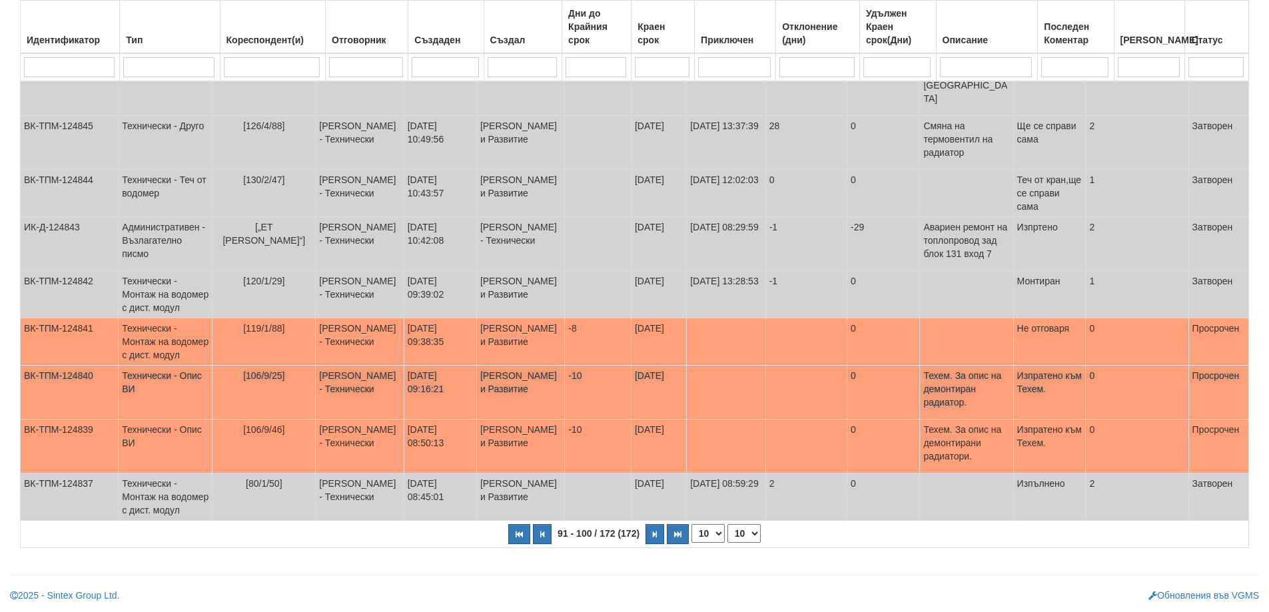
click at [273, 370] on span "[106/9/25]" at bounding box center [263, 375] width 41 height 11
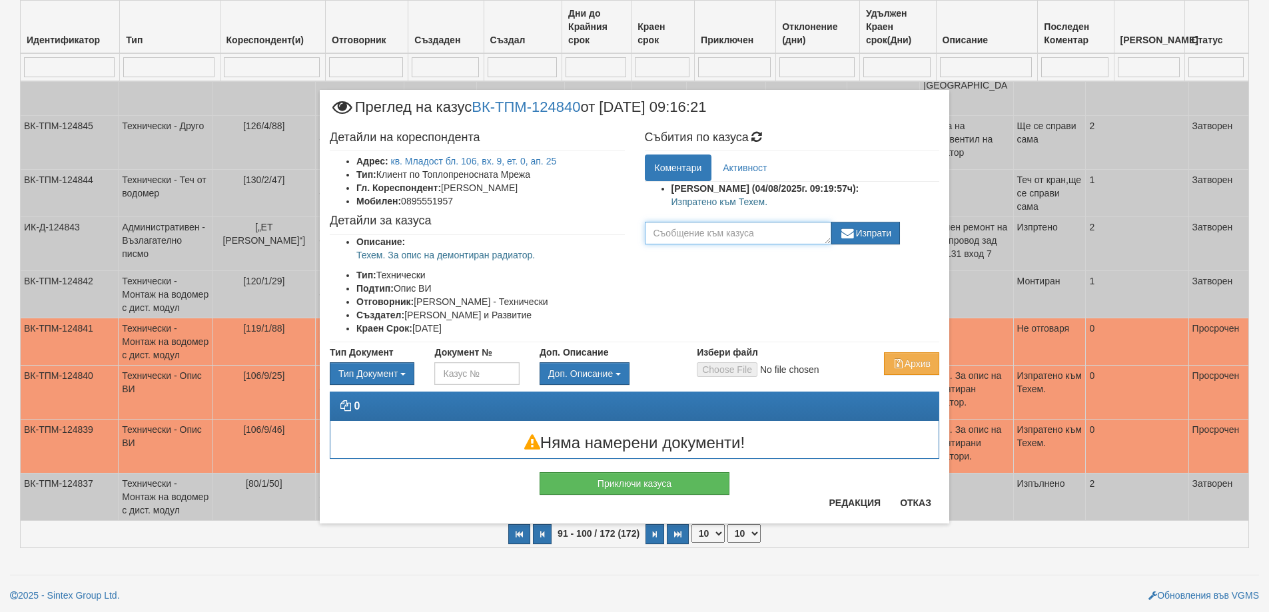
click at [713, 236] on textarea at bounding box center [738, 233] width 186 height 23
click at [911, 506] on button "Отказ" at bounding box center [915, 502] width 47 height 21
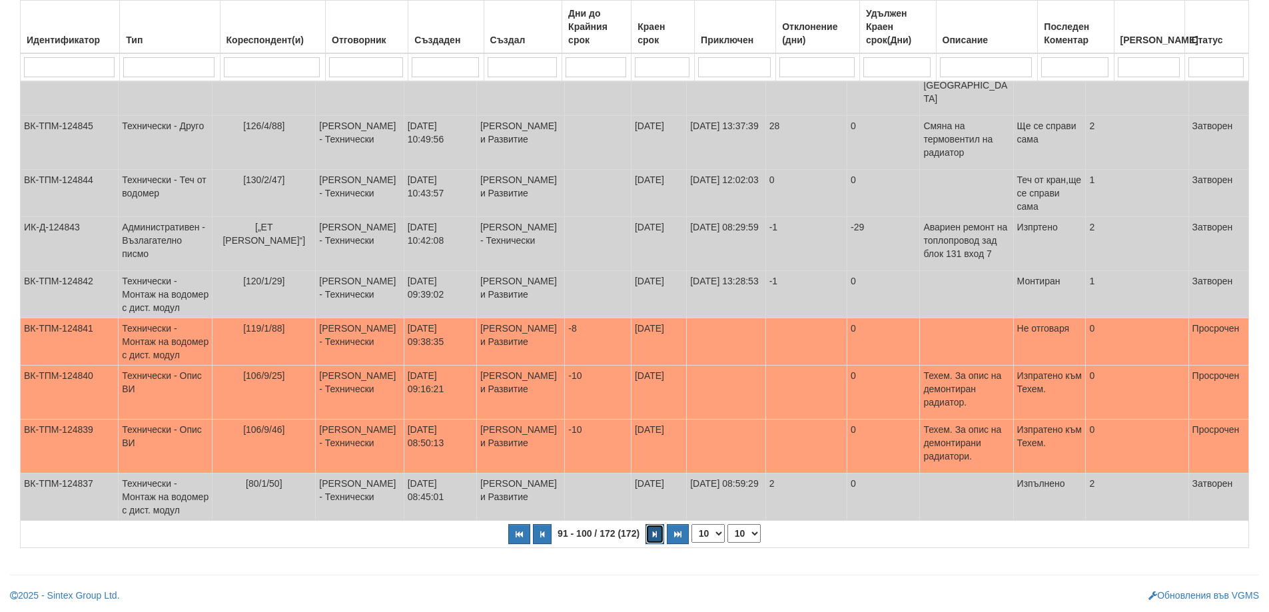
click at [654, 532] on icon "button" at bounding box center [655, 534] width 4 height 7
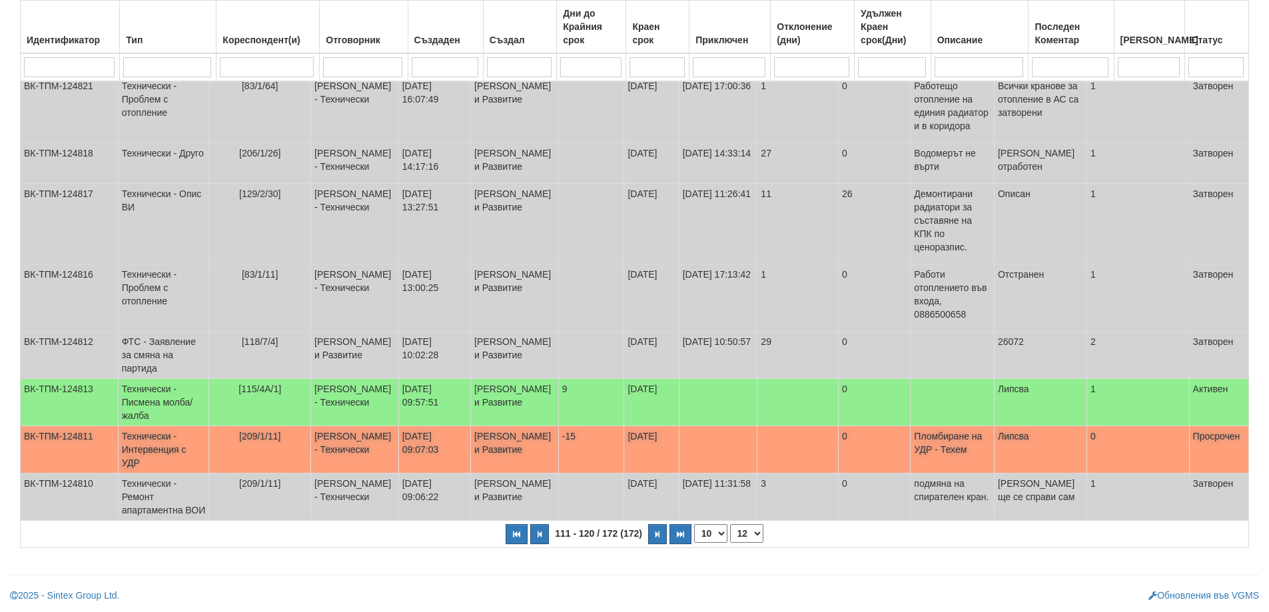
click at [964, 434] on p "Пломбиране на УДР - Техем" at bounding box center [952, 443] width 77 height 27
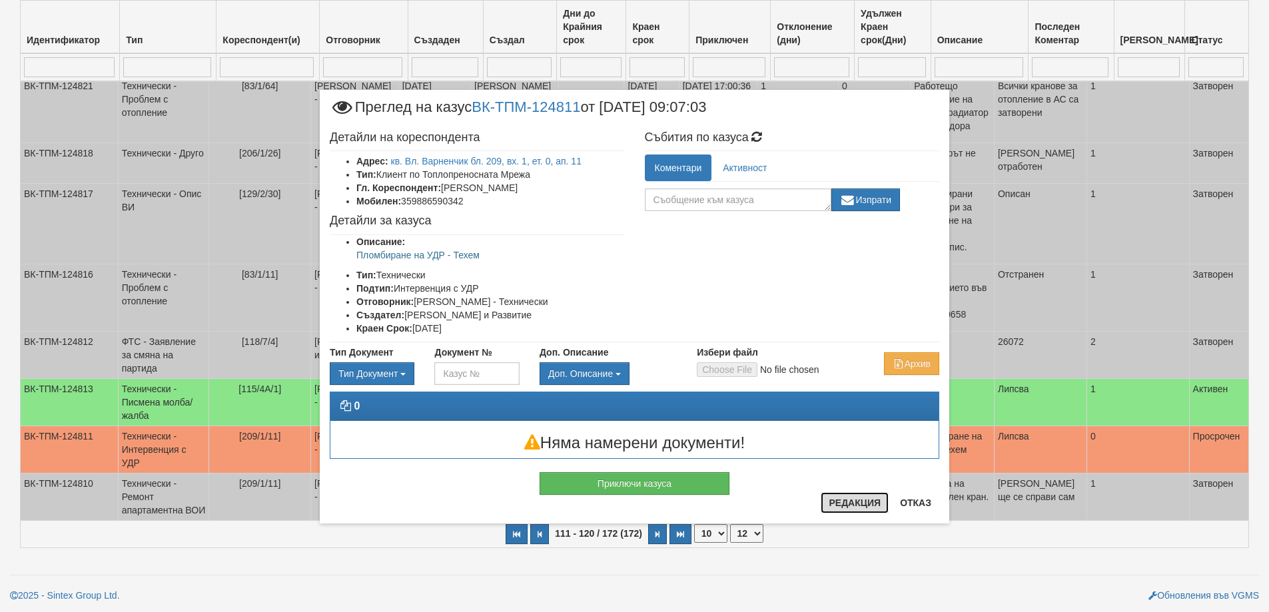
click at [835, 510] on button "Редакция" at bounding box center [855, 502] width 68 height 21
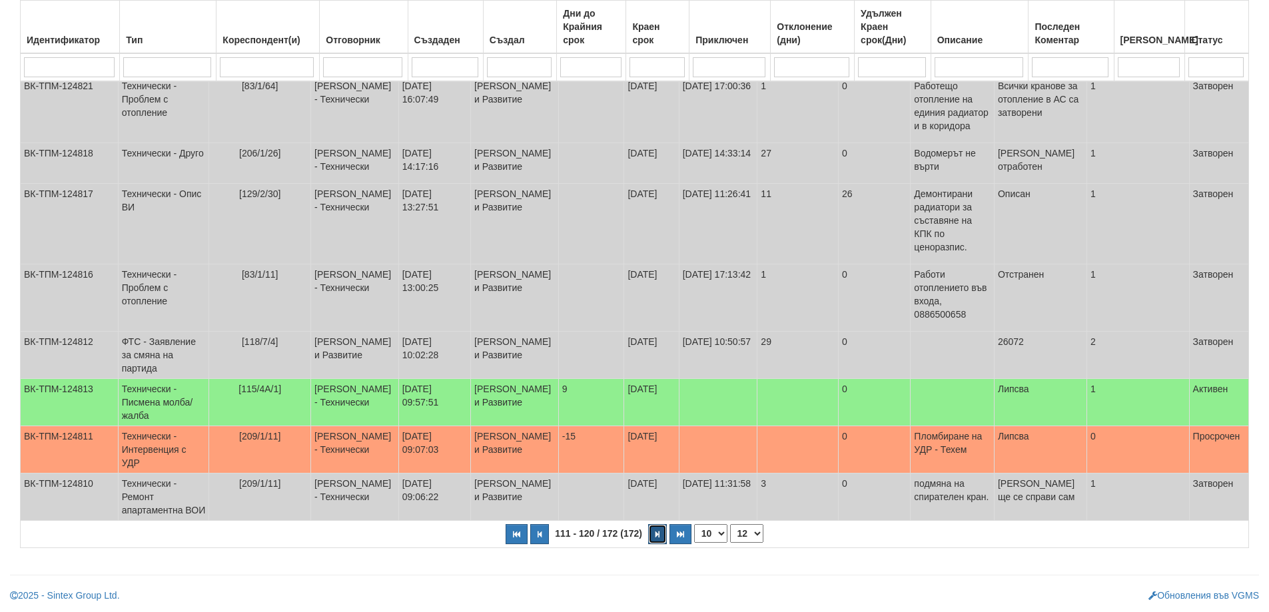
click at [649, 539] on button "button" at bounding box center [657, 534] width 19 height 20
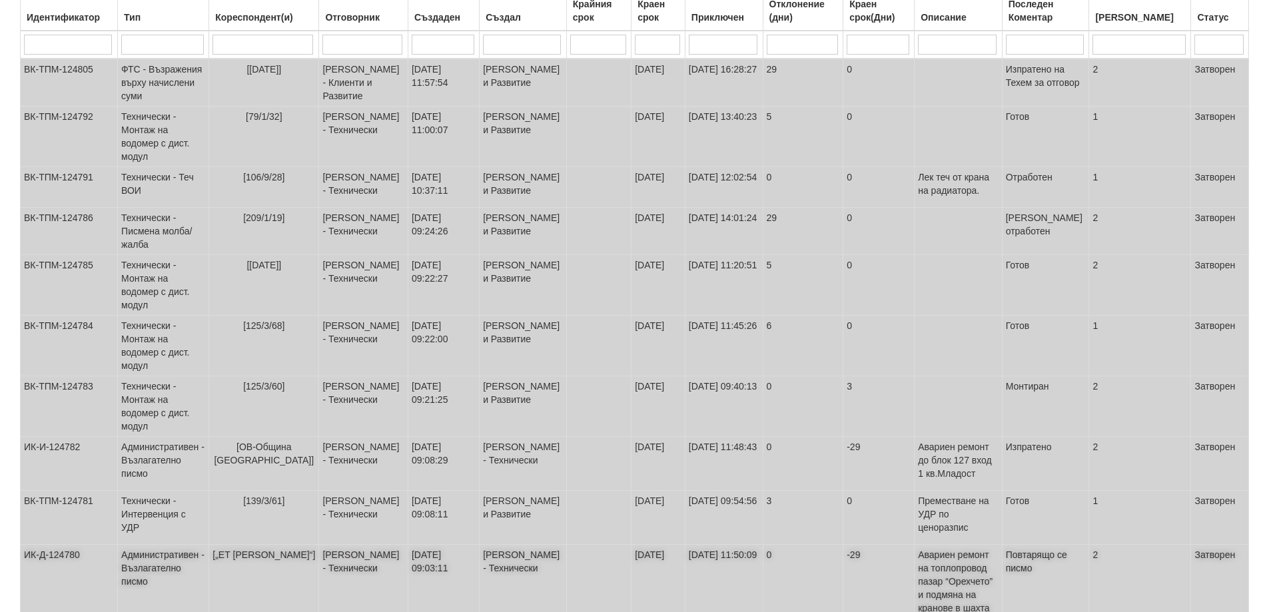
scroll to position [0, 0]
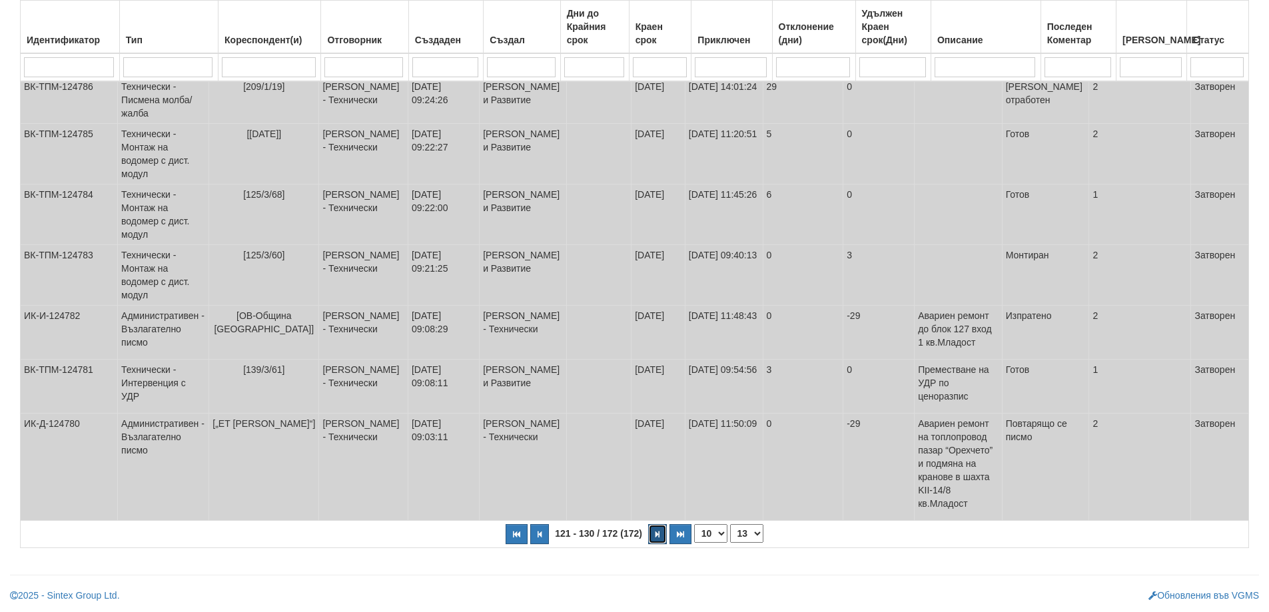
click at [657, 534] on icon "button" at bounding box center [657, 534] width 4 height 7
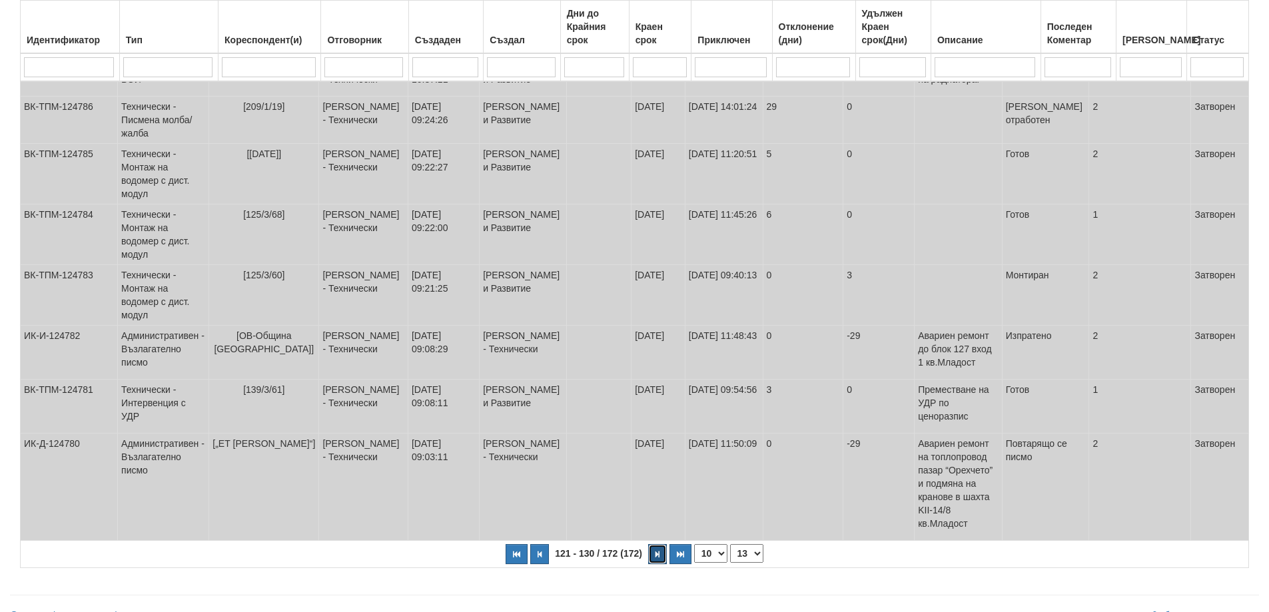
select select "14"
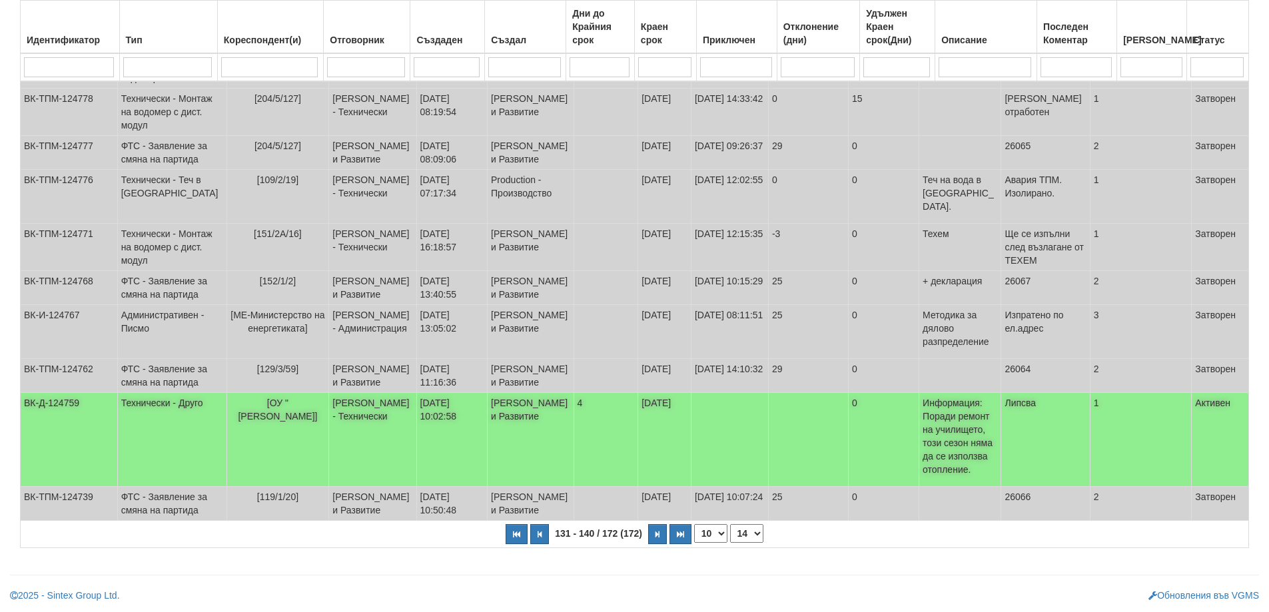
click at [977, 424] on p "Информация: Поради ремонт на училището, този сезон няма да се използва отоплени…" at bounding box center [959, 436] width 75 height 80
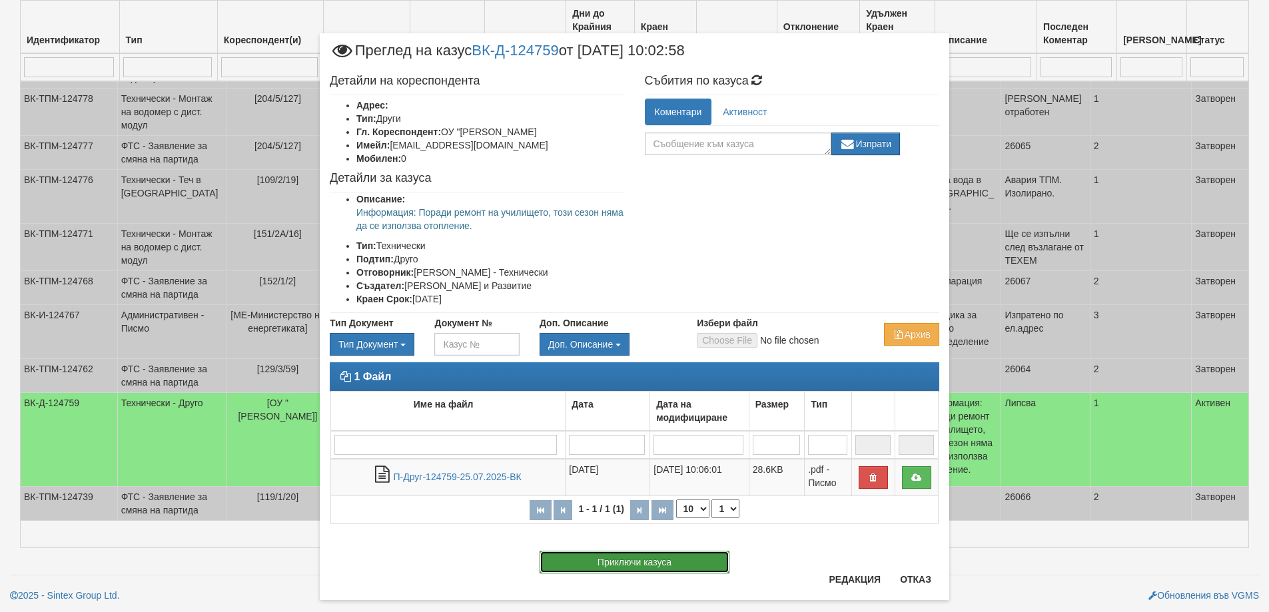
click at [612, 572] on button "Приключи казуса" at bounding box center [634, 562] width 190 height 23
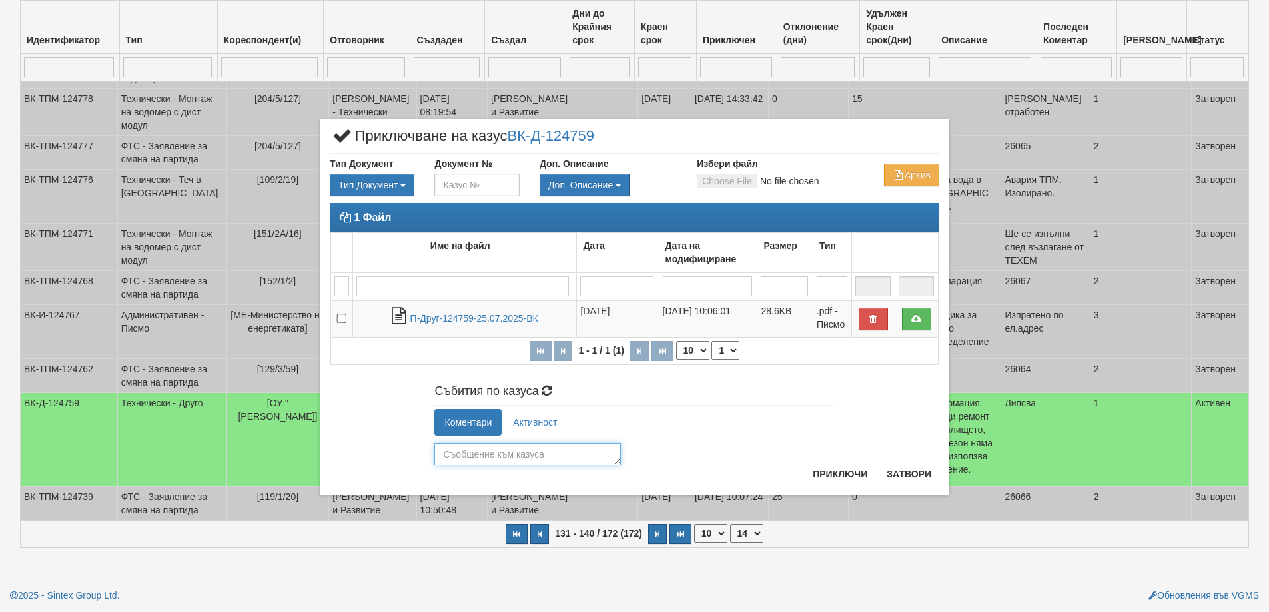
click at [536, 452] on textarea at bounding box center [527, 454] width 186 height 23
type textarea "Отработено"
click at [843, 471] on button "Приключи" at bounding box center [840, 474] width 71 height 21
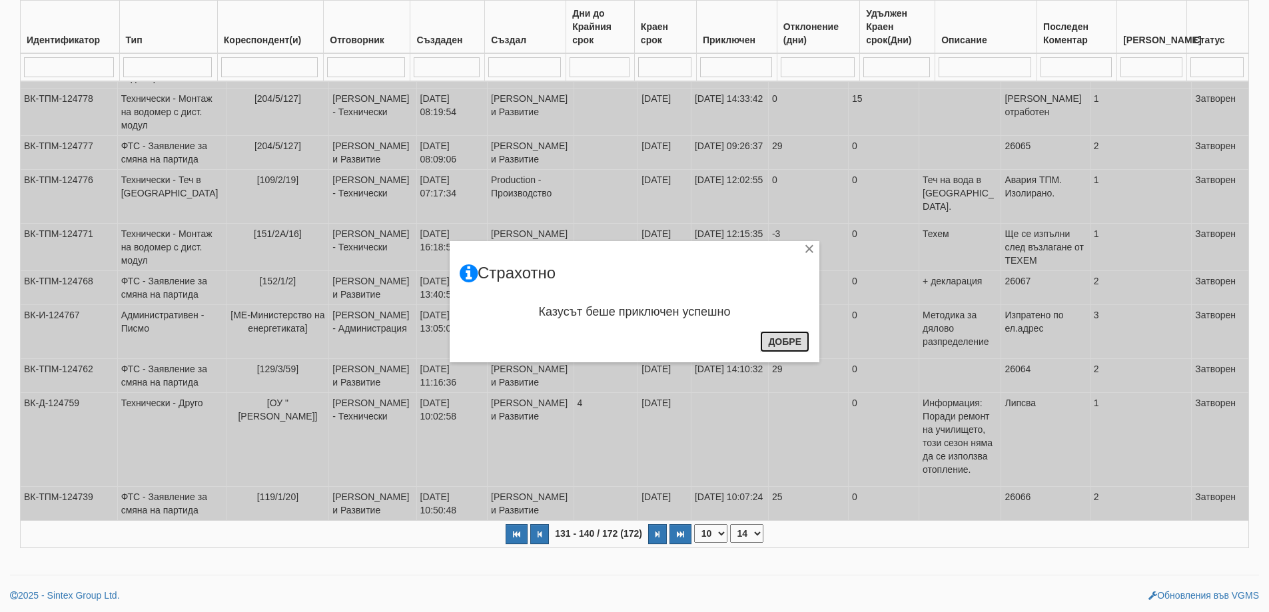
click at [802, 343] on button "Добре" at bounding box center [784, 341] width 49 height 21
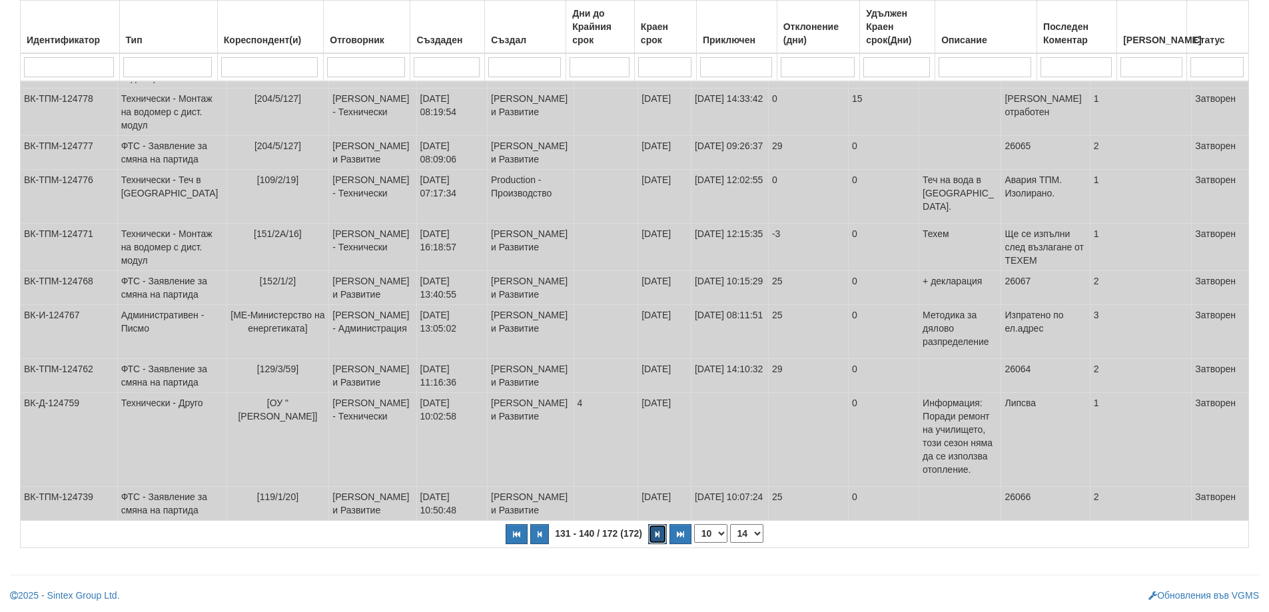
click at [653, 533] on button "button" at bounding box center [657, 534] width 19 height 20
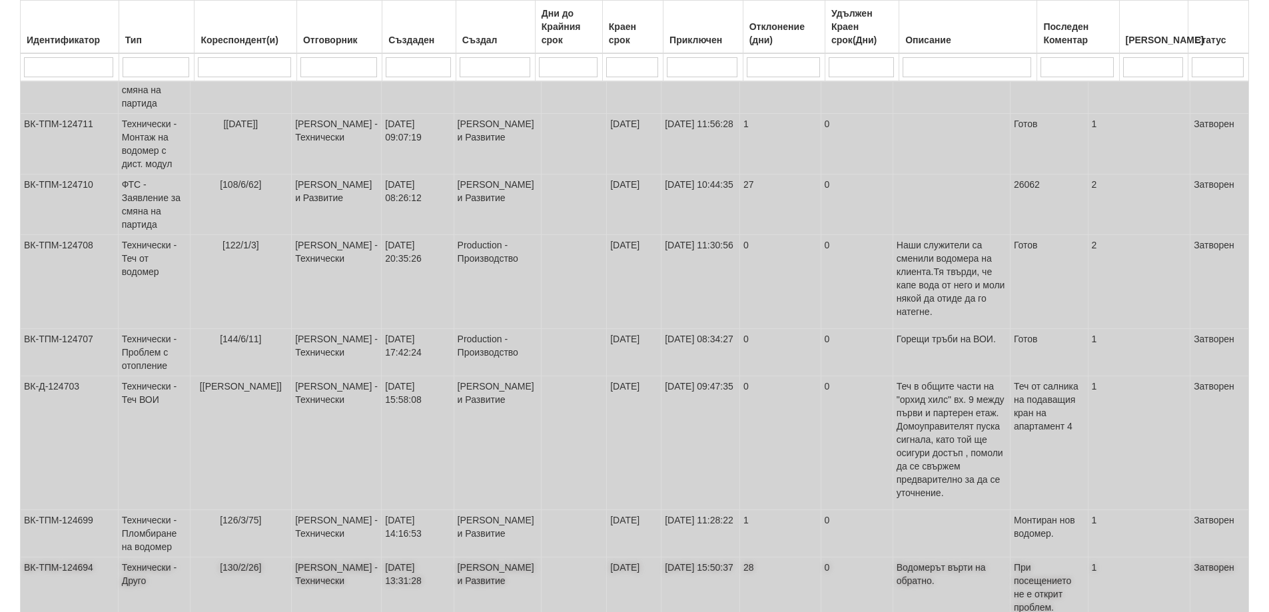
scroll to position [336, 0]
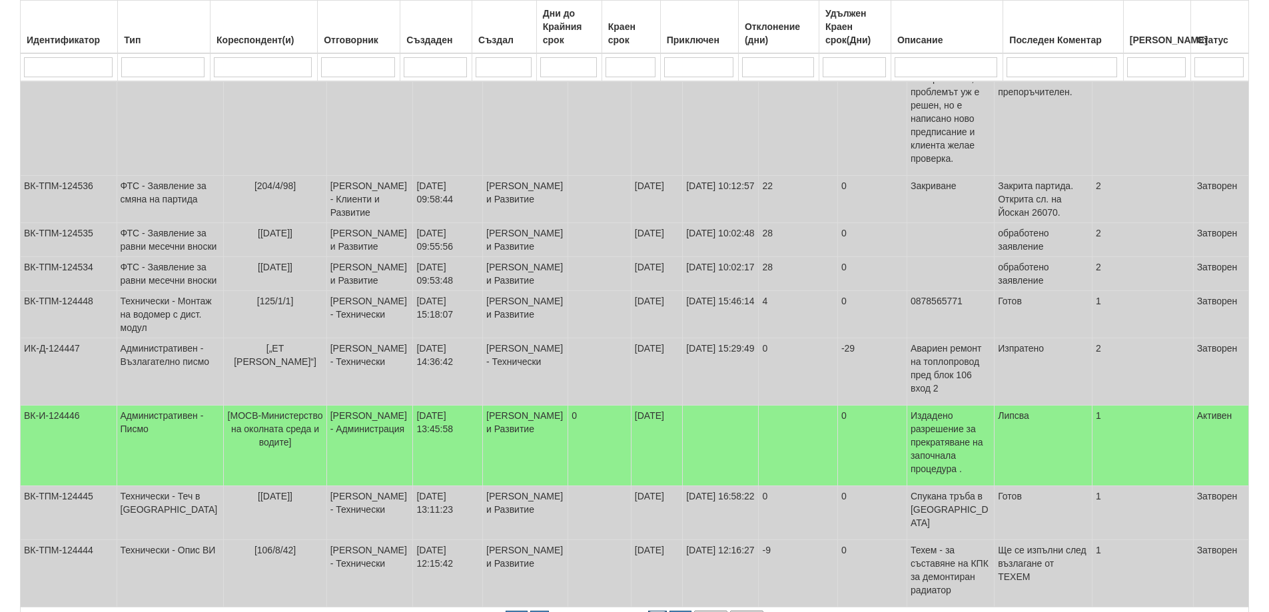
click at [661, 611] on button "button" at bounding box center [657, 621] width 19 height 20
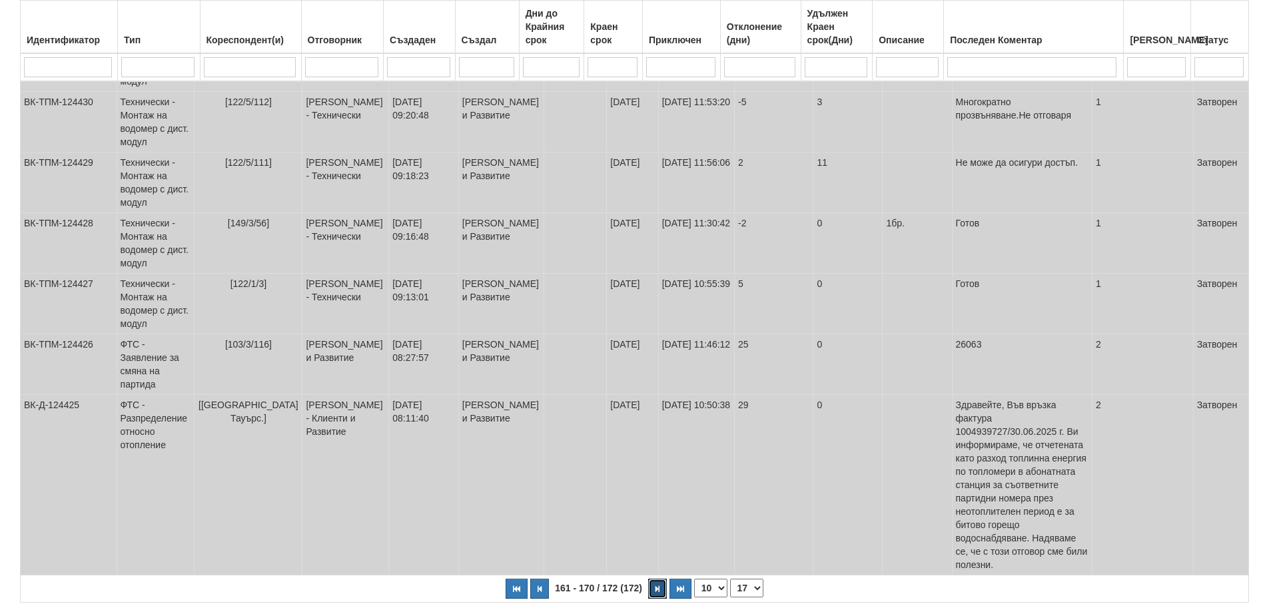
scroll to position [416, 0]
click at [520, 577] on button "button" at bounding box center [517, 587] width 22 height 20
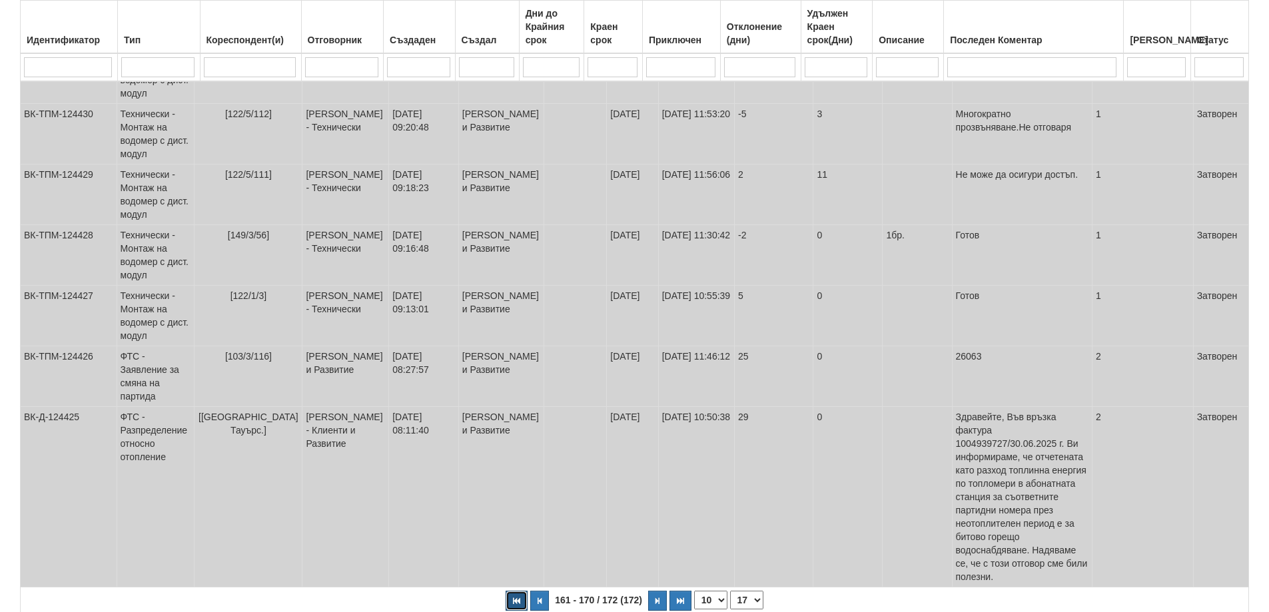
select select "1"
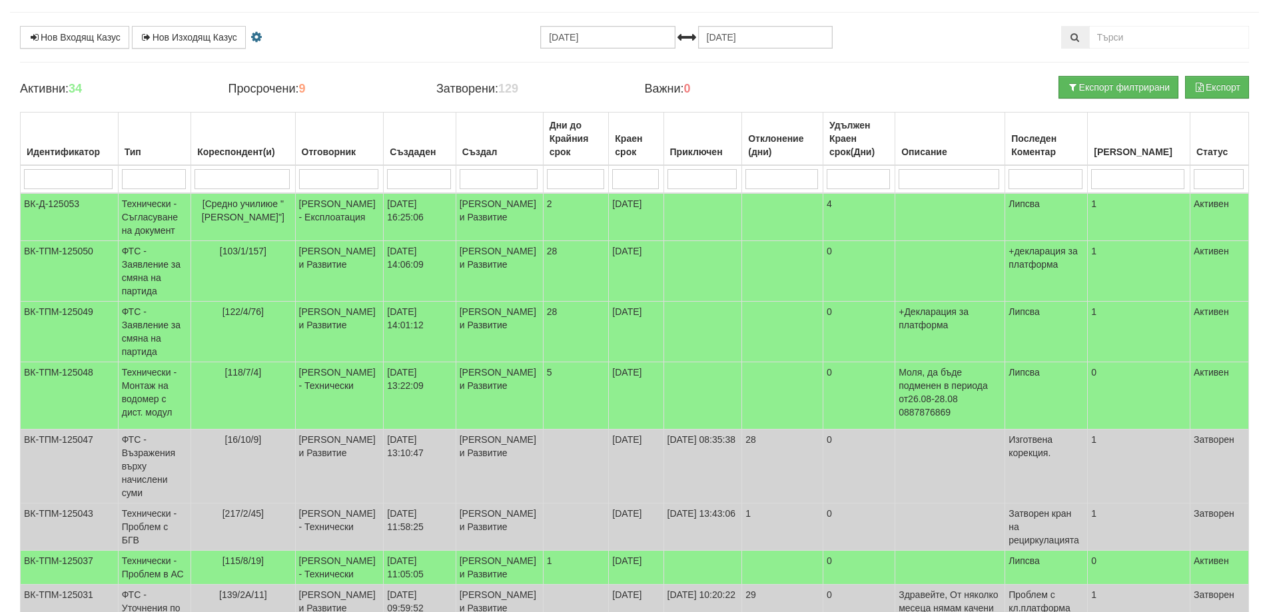
scroll to position [70, 0]
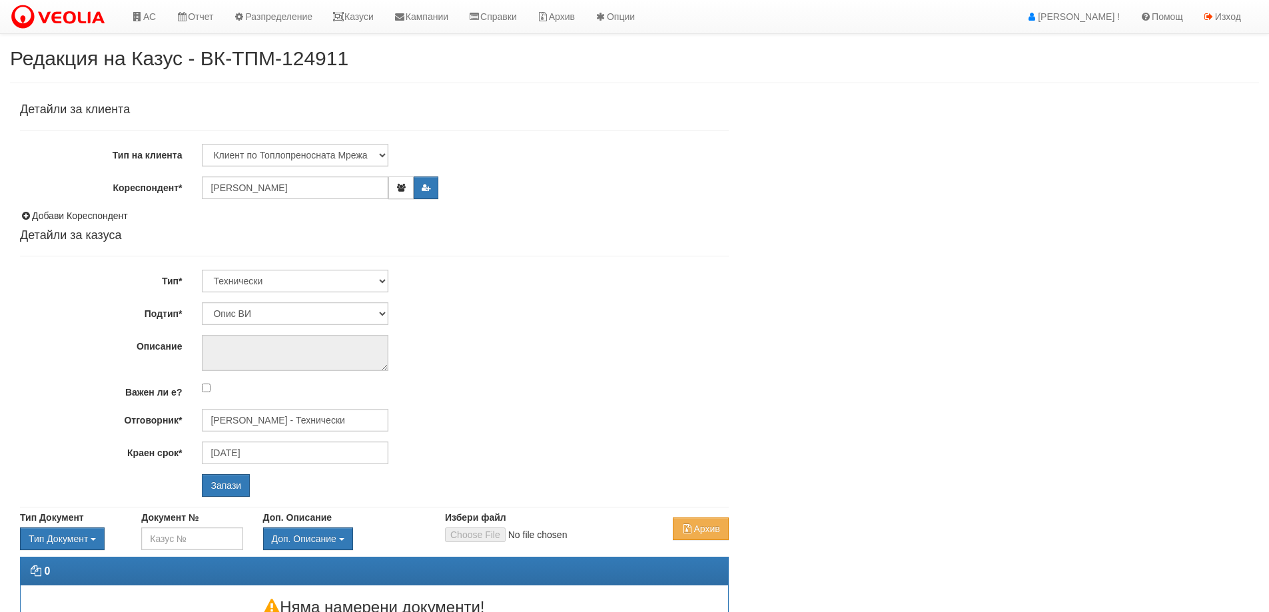
select select "Опис ВИ"
click at [294, 424] on input "[PERSON_NAME] - Технически" at bounding box center [295, 420] width 186 height 23
type input "P"
click at [270, 452] on div "[PERSON_NAME] - Технически" at bounding box center [582, 456] width 759 height 17
type input "[PERSON_NAME] - Технически"
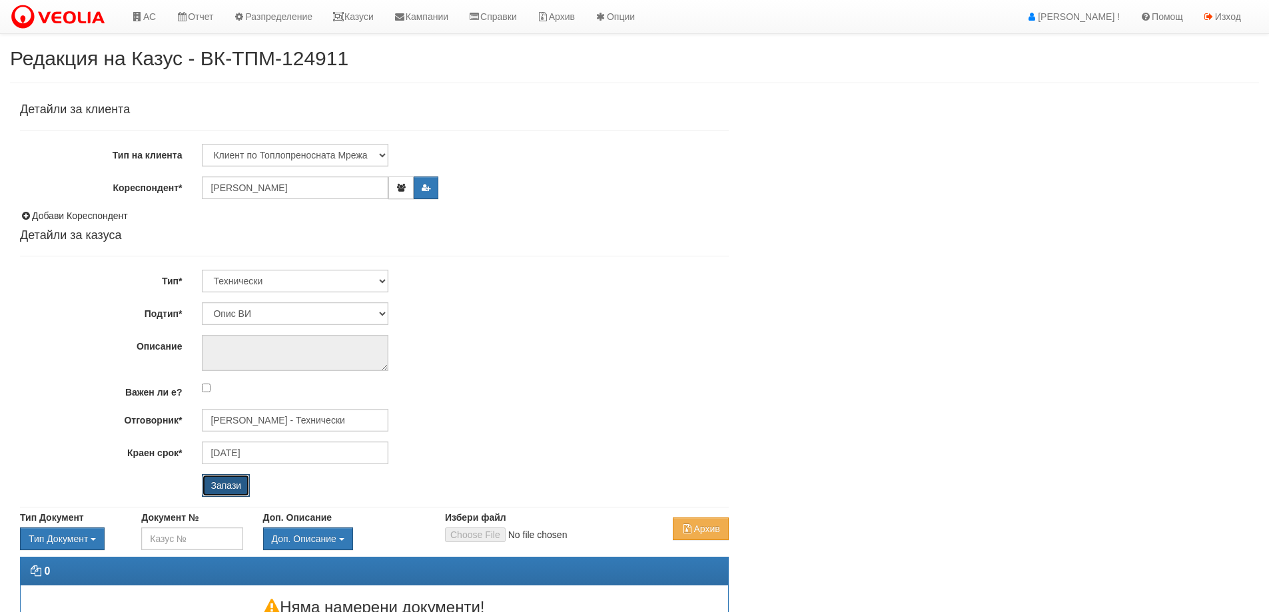
click at [221, 490] on input "Запази" at bounding box center [226, 485] width 48 height 23
select select "Интервенция с УДР"
click at [386, 412] on input "[PERSON_NAME] - Технически" at bounding box center [295, 420] width 186 height 23
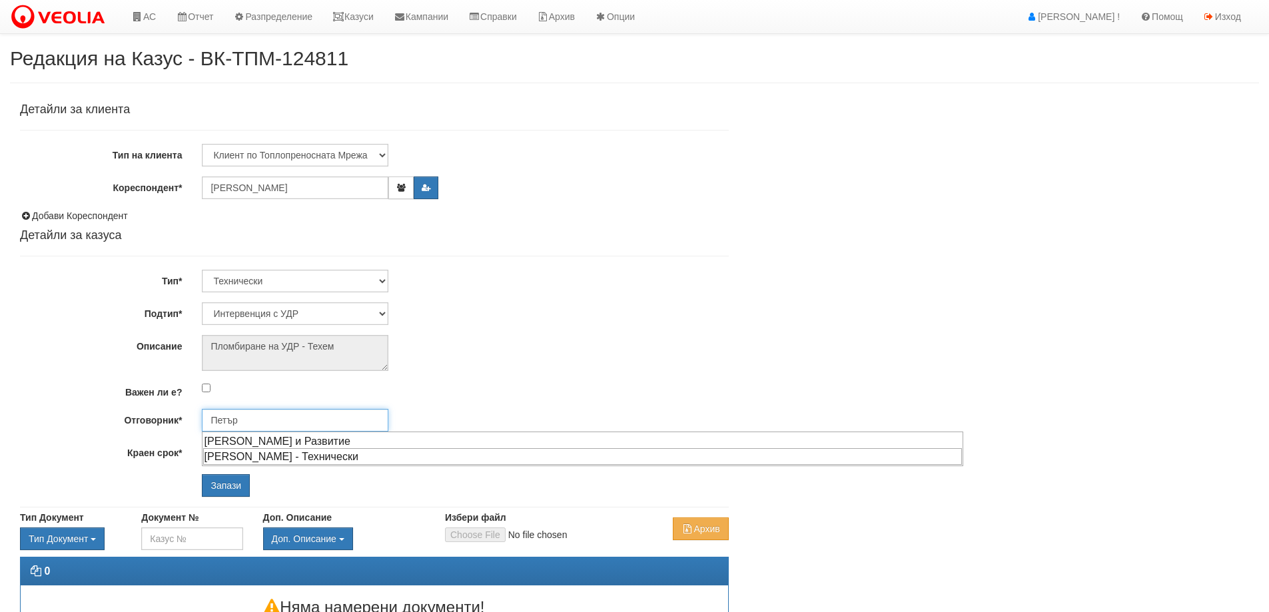
click at [258, 464] on div "[PERSON_NAME] - Технически" at bounding box center [582, 456] width 759 height 17
type input "[PERSON_NAME] - Технически"
click at [230, 502] on div "Детайли за клиента Тип на клиента Клиент по Топлопреносната Мрежа Институция Па…" at bounding box center [374, 302] width 729 height 410
click at [228, 497] on div "Детайли за клиента Тип на клиента Клиент по Топлопреносната Мрежа Институция Па…" at bounding box center [374, 302] width 729 height 410
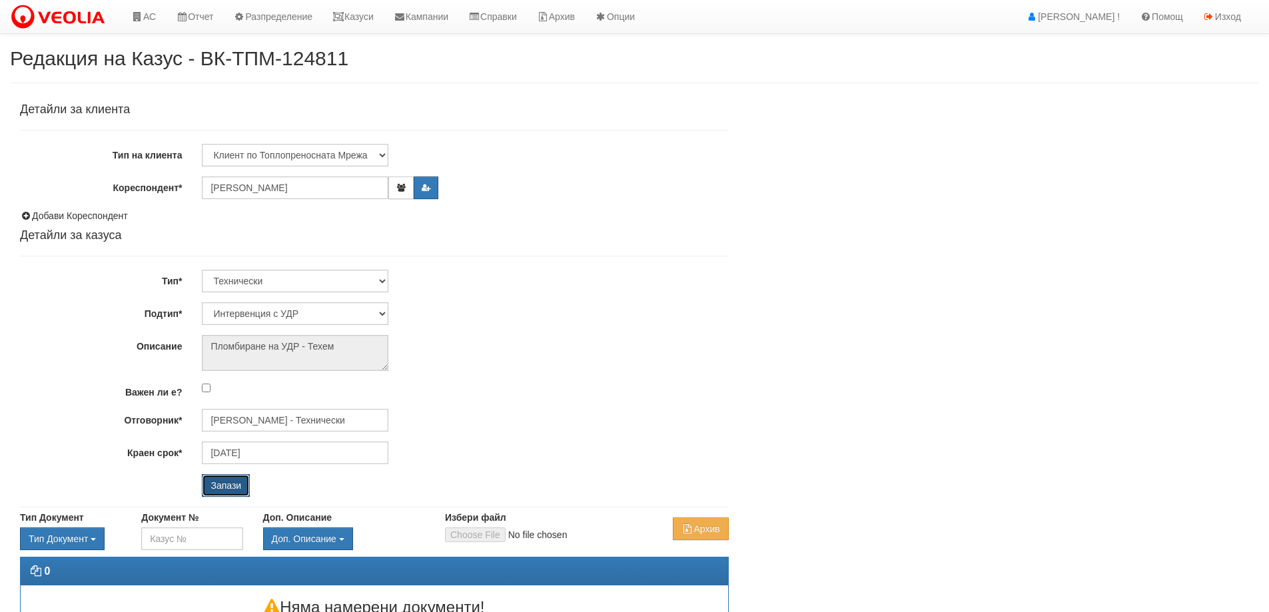
click at [228, 495] on input "Запази" at bounding box center [226, 485] width 48 height 23
